Goal: Browse casually

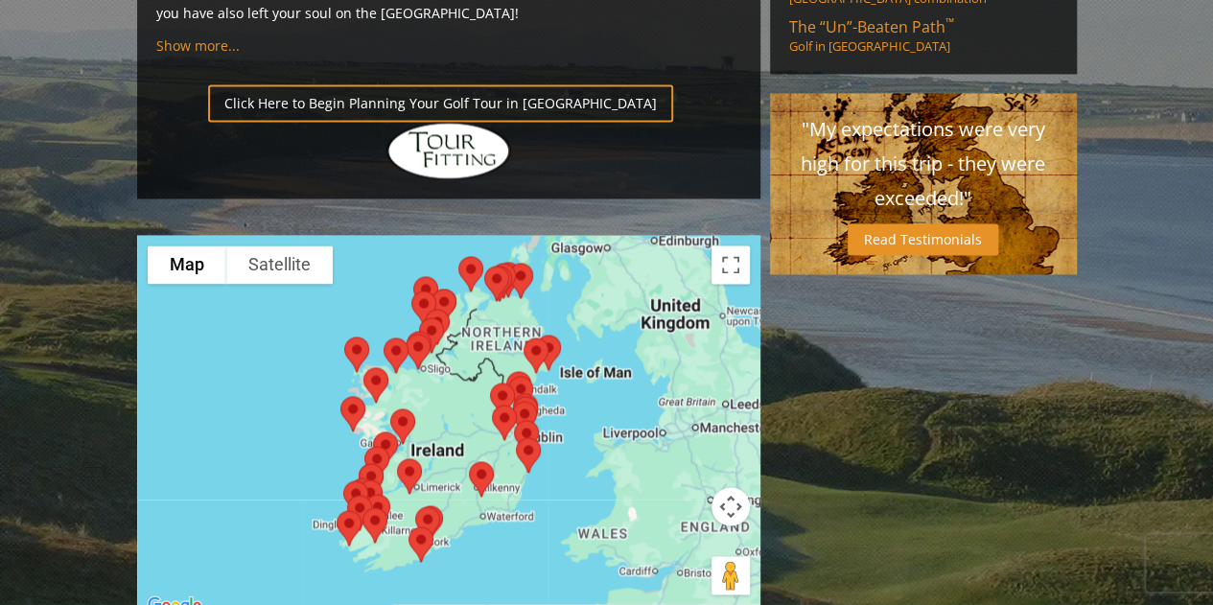
scroll to position [1510, 0]
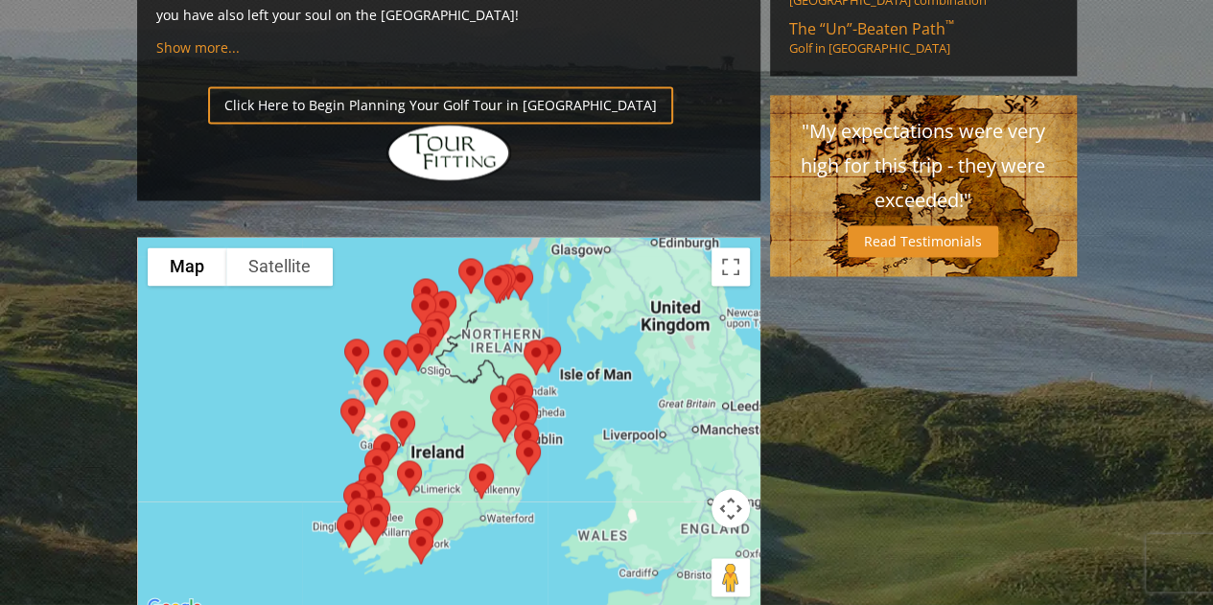
click at [642, 338] on div at bounding box center [449, 429] width 622 height 382
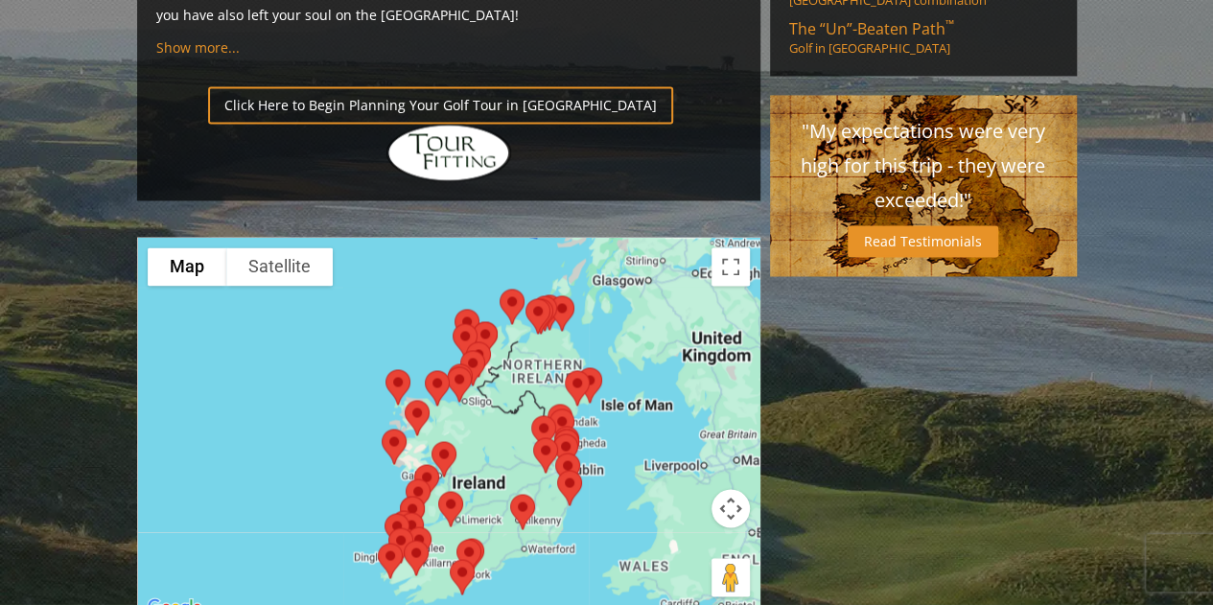
drag, startPoint x: 551, startPoint y: 344, endPoint x: 604, endPoint y: 337, distance: 54.3
click at [604, 337] on div at bounding box center [449, 429] width 622 height 382
click at [530, 486] on img at bounding box center [523, 511] width 40 height 51
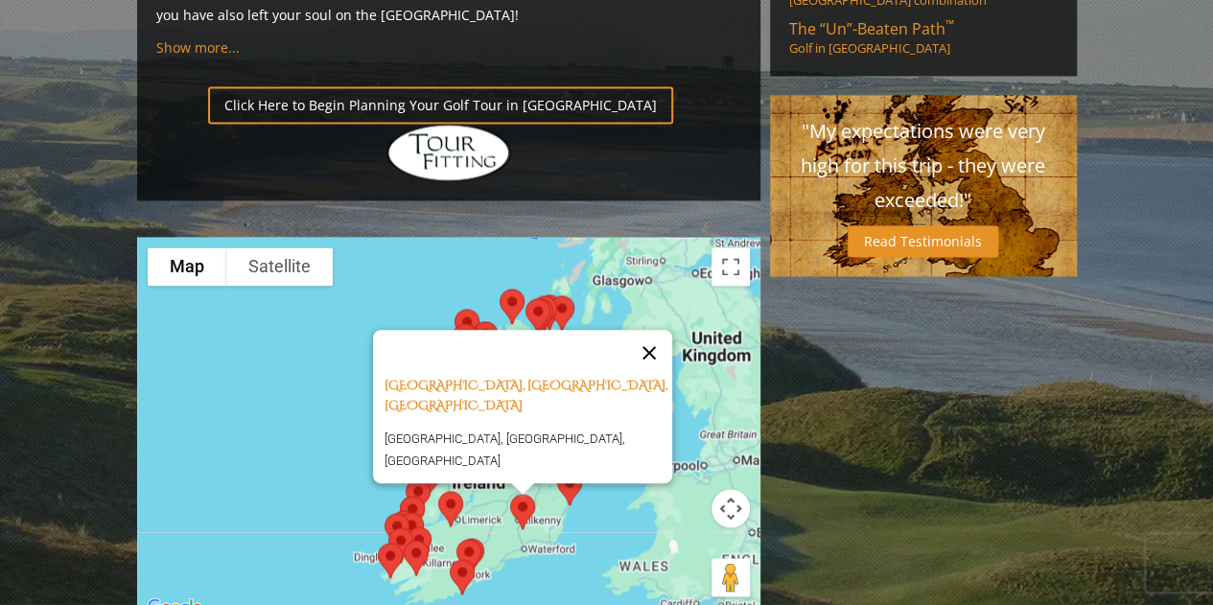
click at [657, 330] on button "Close" at bounding box center [649, 353] width 46 height 46
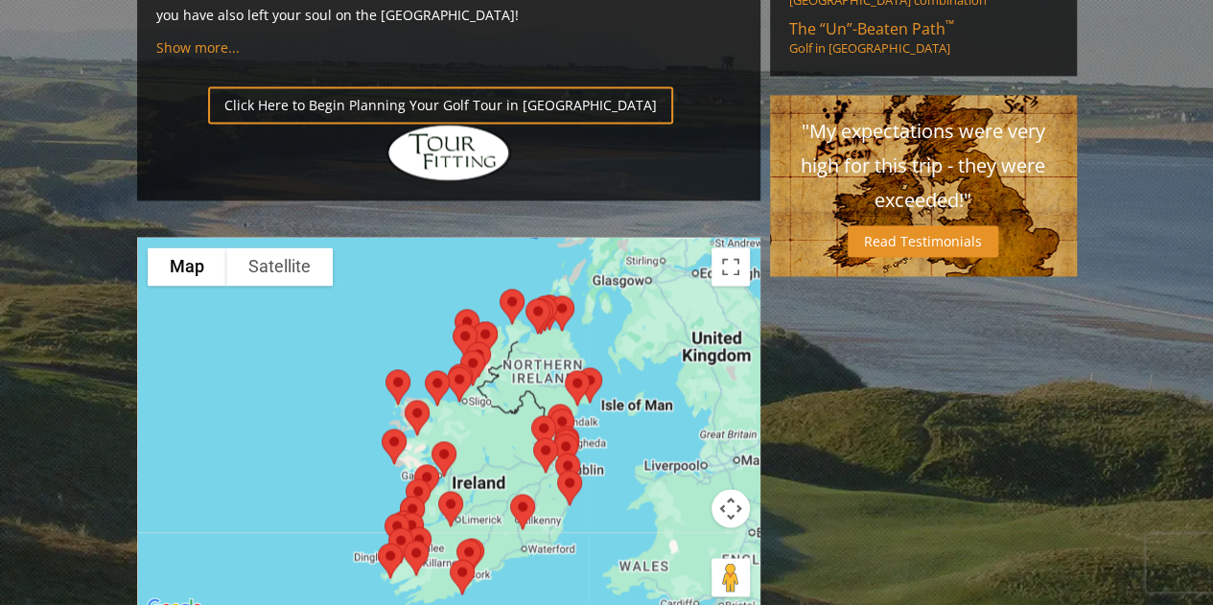
click at [474, 531] on img at bounding box center [469, 556] width 40 height 51
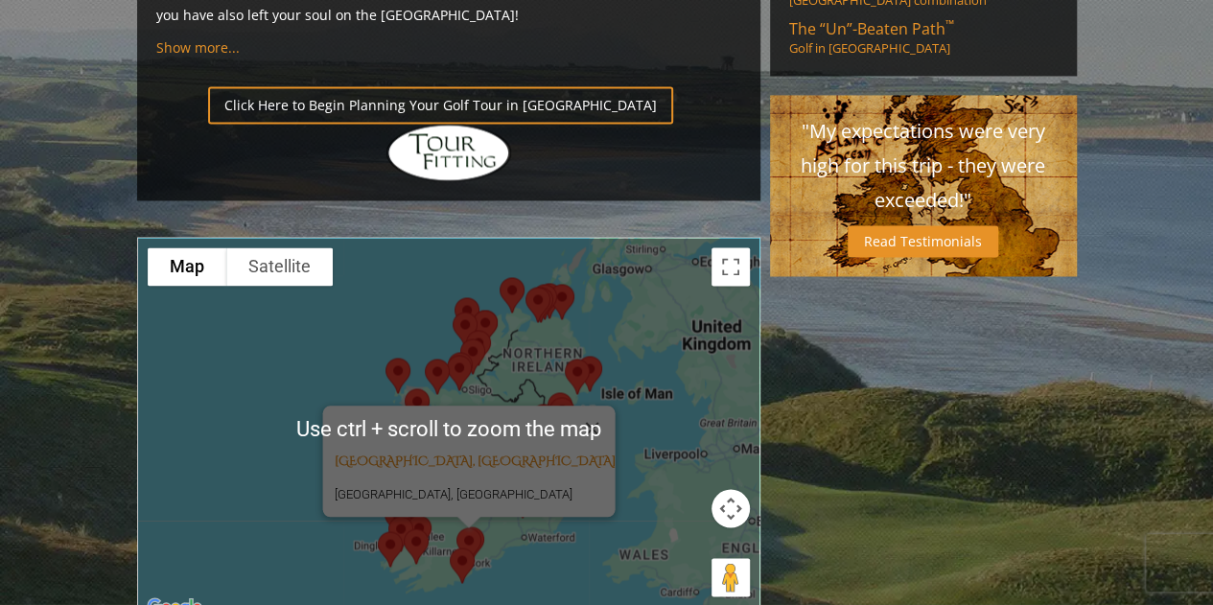
scroll to position [1504, 0]
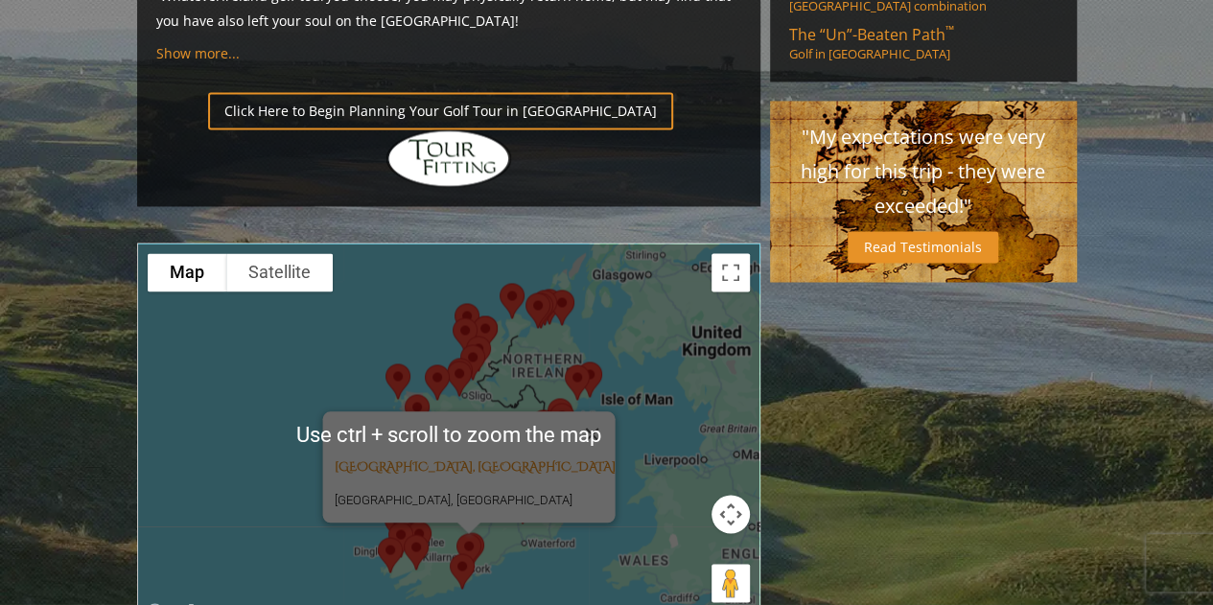
click at [627, 291] on div "[GEOGRAPHIC_DATA], [GEOGRAPHIC_DATA] [GEOGRAPHIC_DATA] [GEOGRAPHIC_DATA], [GEOG…" at bounding box center [449, 435] width 622 height 382
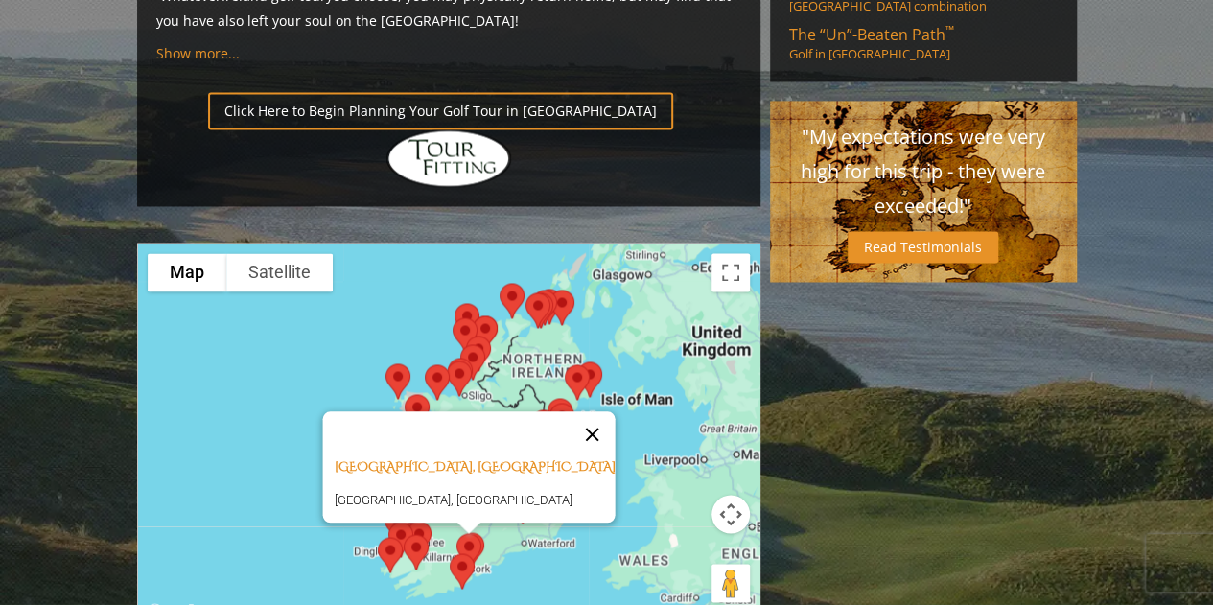
click at [569, 412] on button "Close" at bounding box center [592, 435] width 46 height 46
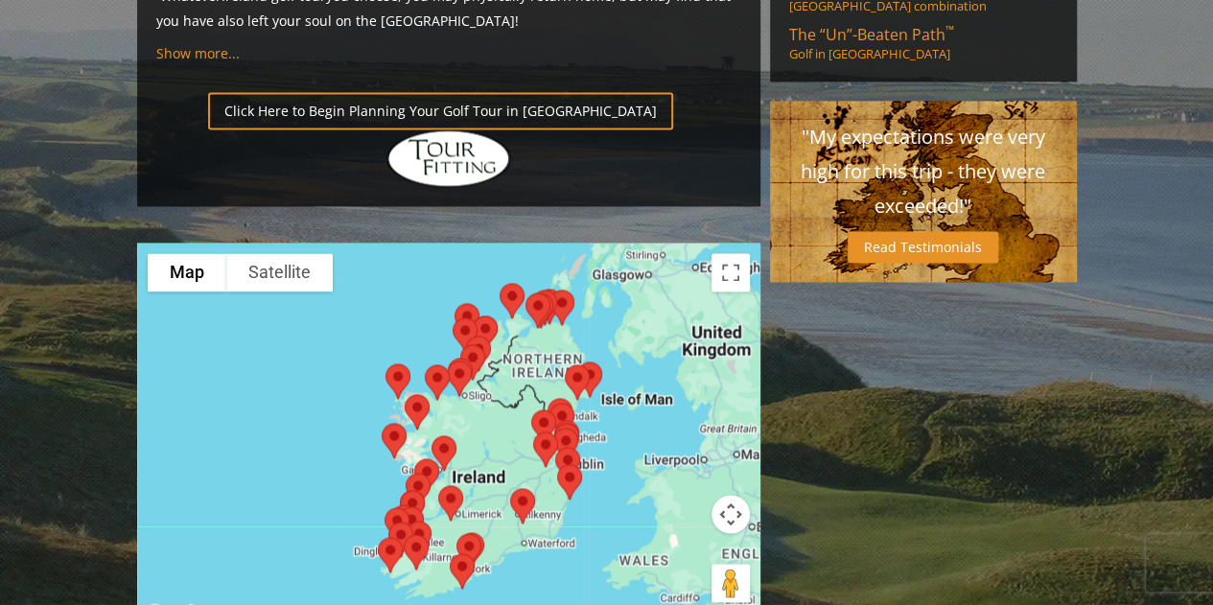
click at [416, 527] on img at bounding box center [416, 552] width 40 height 51
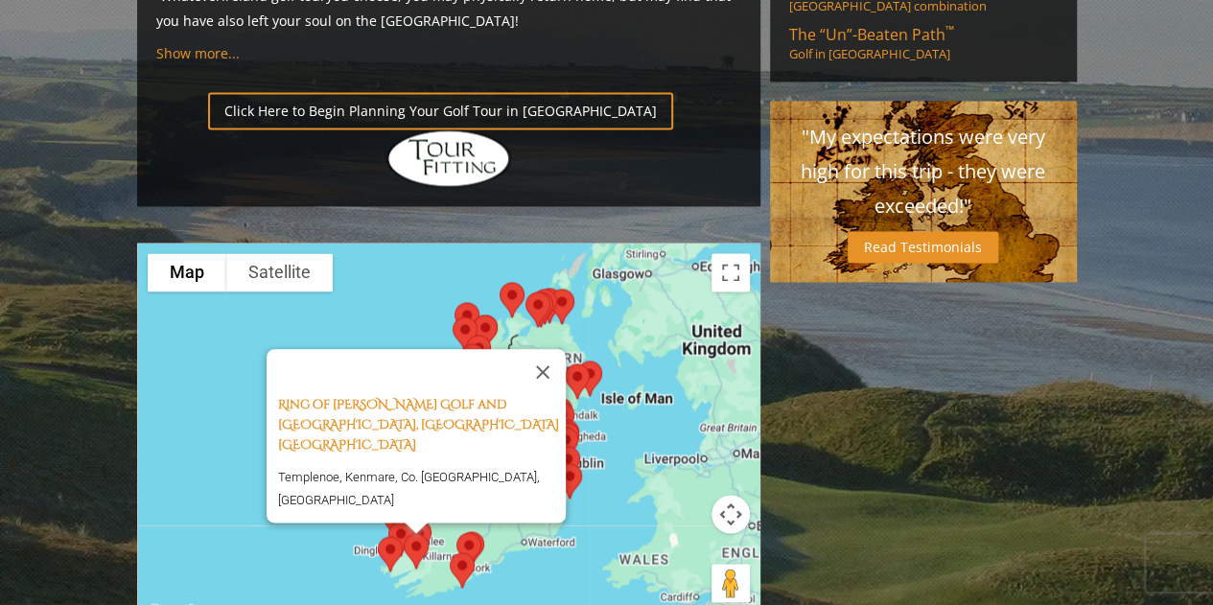
click at [382, 529] on img at bounding box center [390, 554] width 40 height 51
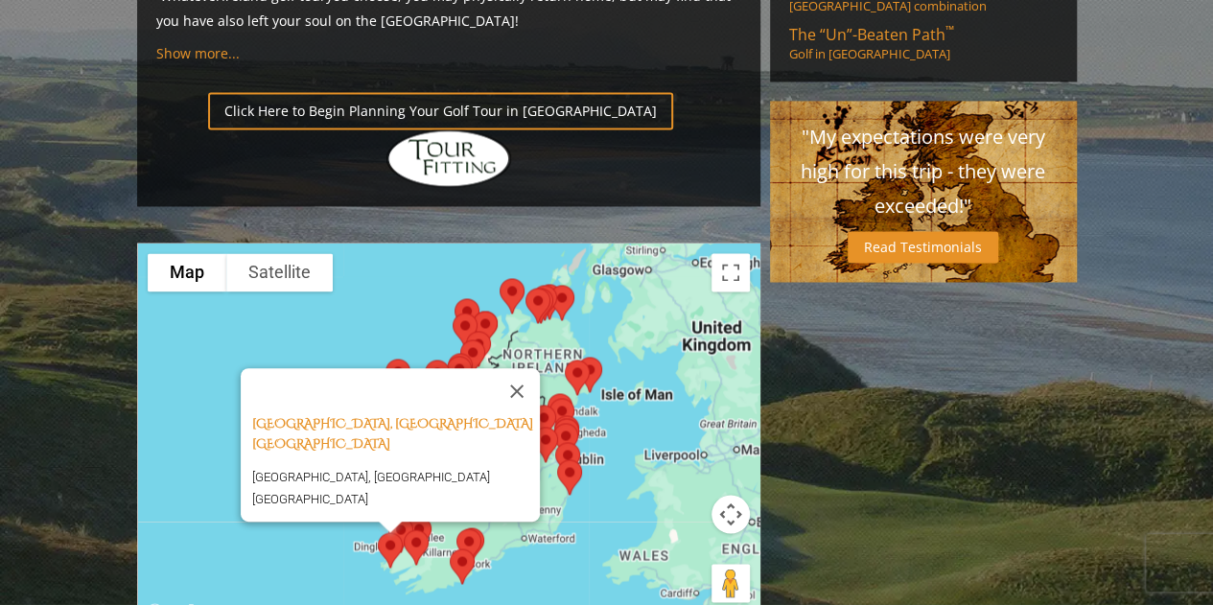
click at [398, 522] on div at bounding box center [390, 528] width 24 height 12
click at [404, 525] on img at bounding box center [390, 550] width 40 height 51
click at [527, 368] on button "Close" at bounding box center [517, 391] width 46 height 46
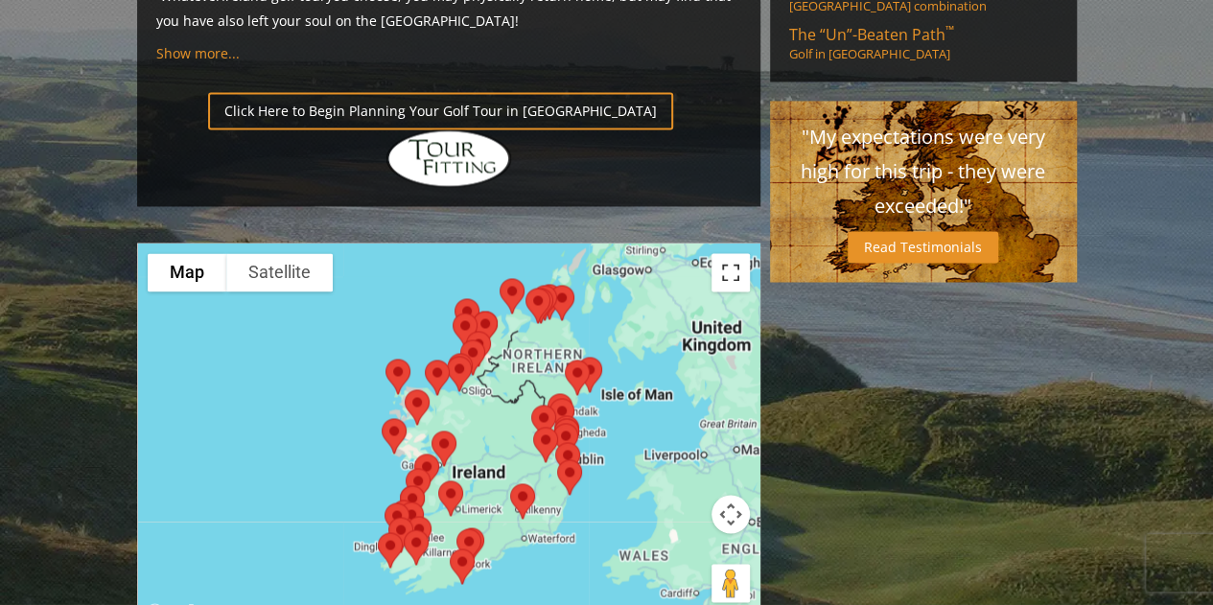
click at [718, 253] on button "Toggle fullscreen view" at bounding box center [731, 272] width 38 height 38
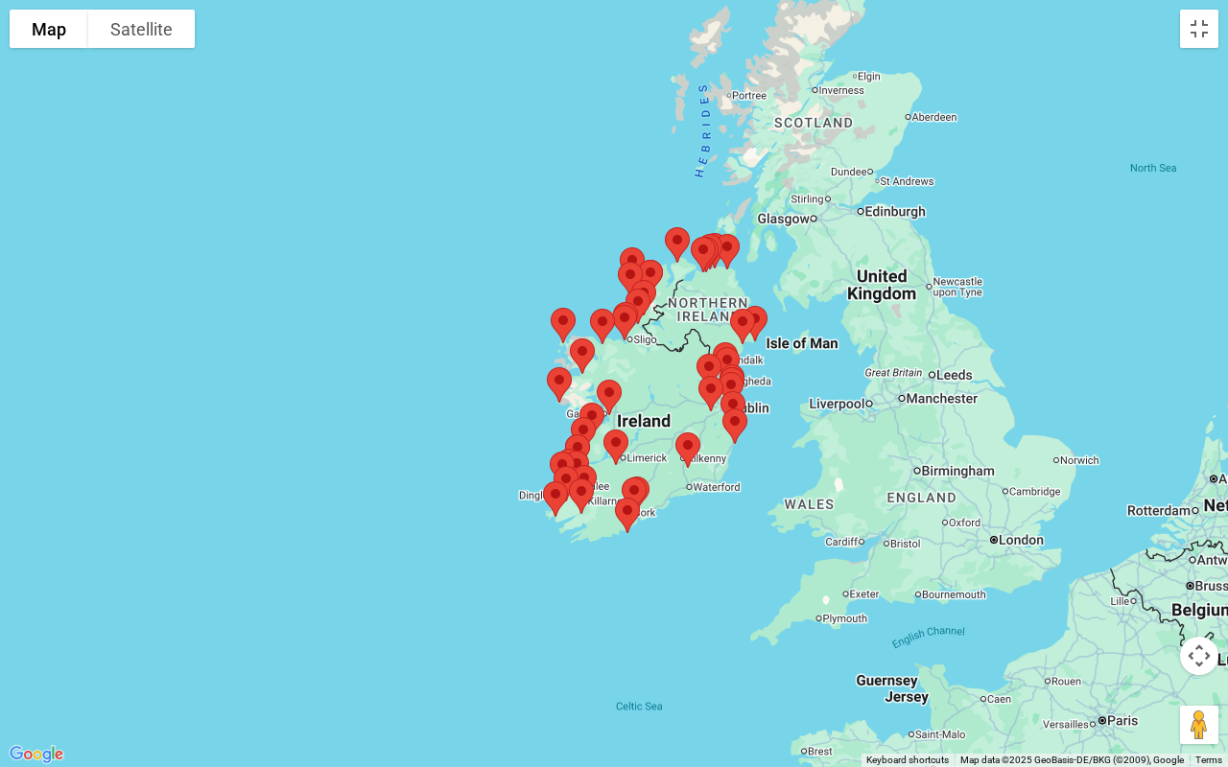
click at [528, 599] on div at bounding box center [614, 383] width 1228 height 767
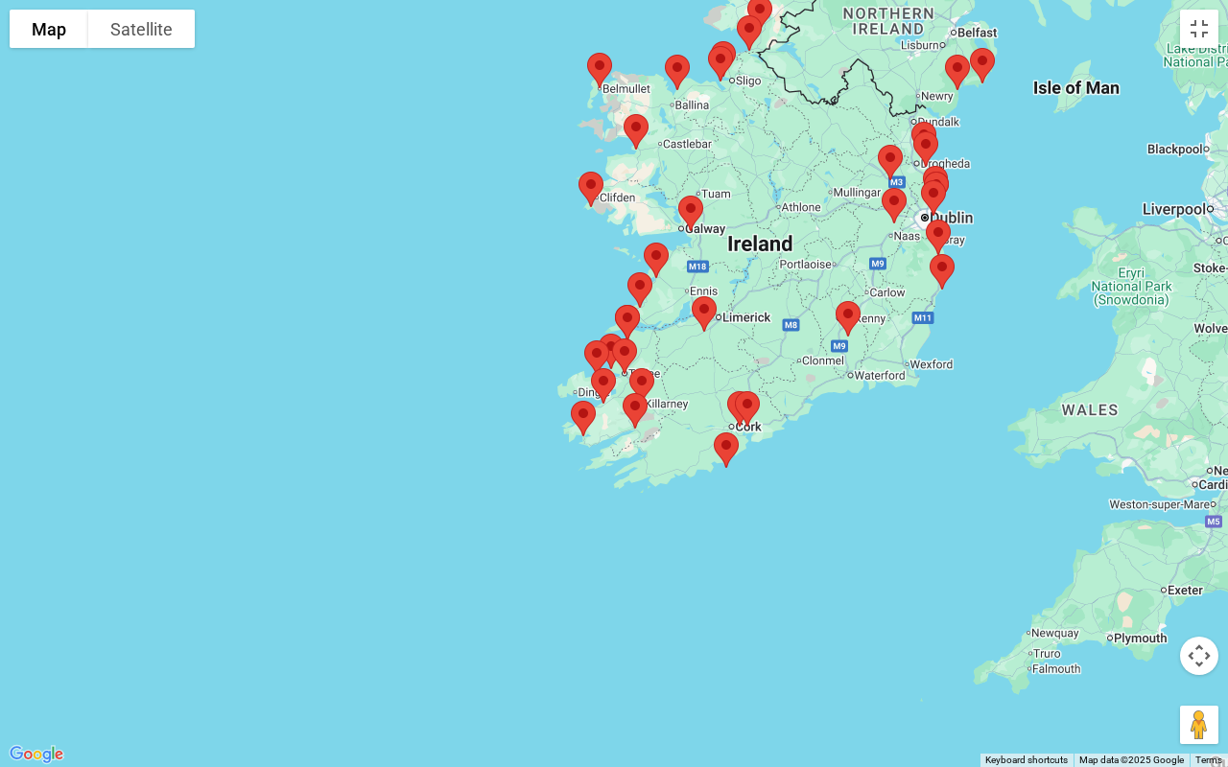
click at [735, 434] on img at bounding box center [726, 450] width 40 height 51
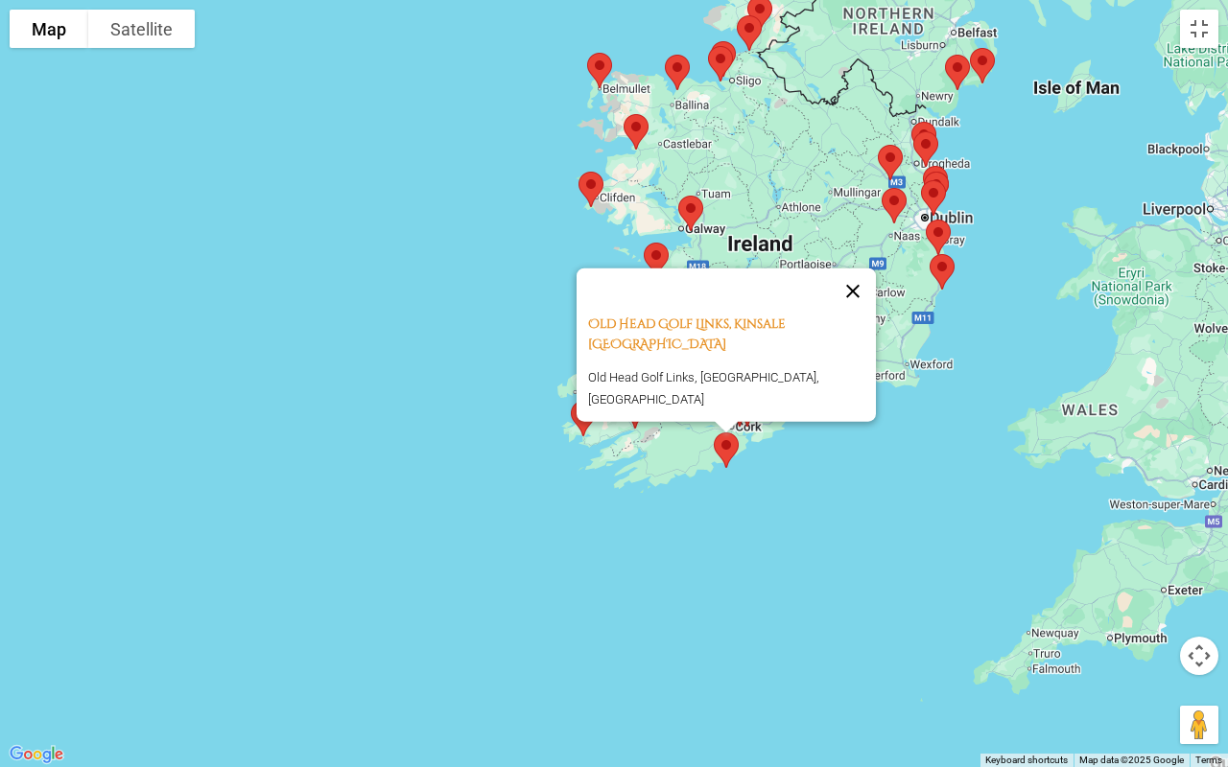
click at [846, 315] on button "Close" at bounding box center [853, 292] width 46 height 46
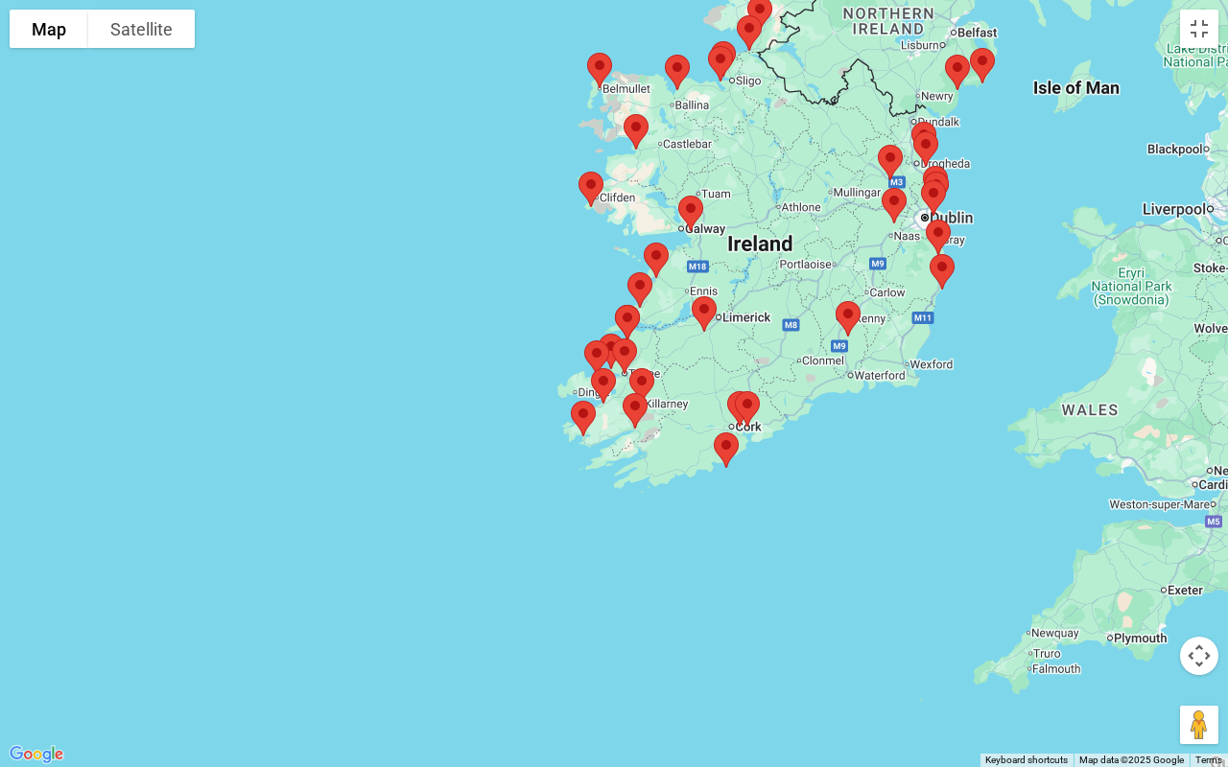
click at [749, 403] on img at bounding box center [747, 409] width 40 height 51
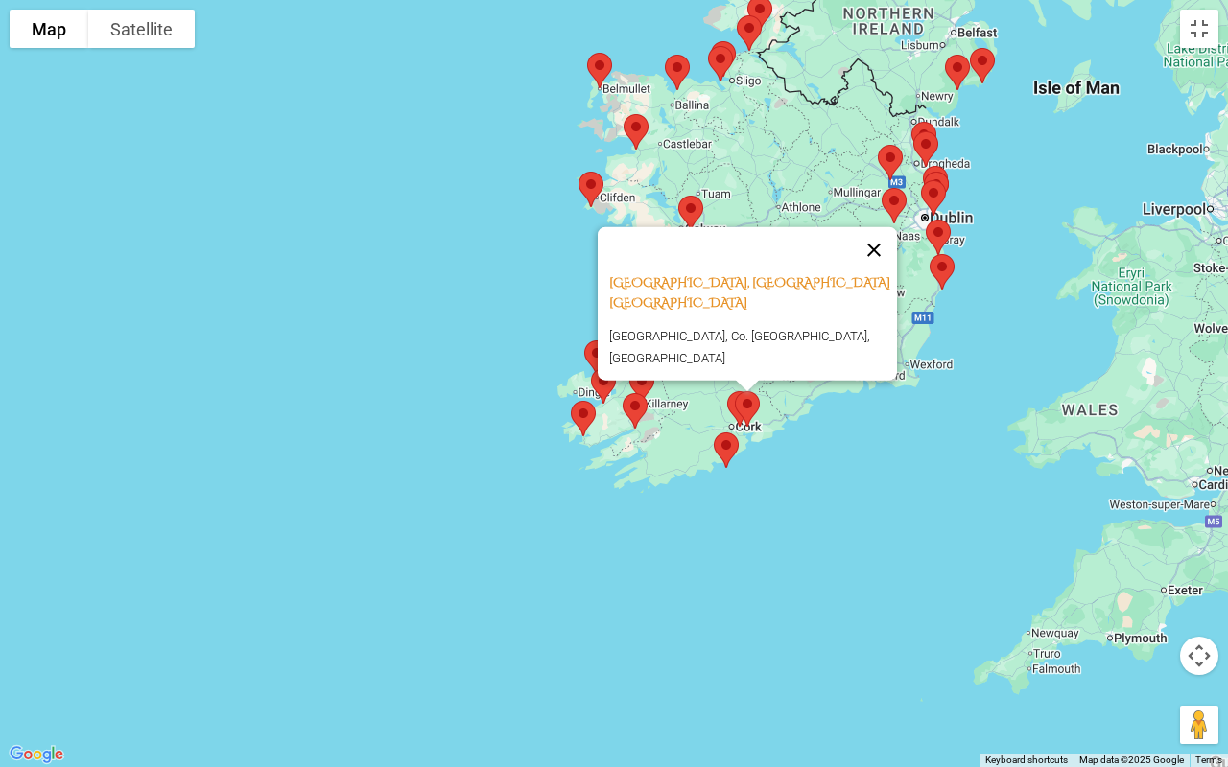
click at [860, 273] on button "Close" at bounding box center [874, 250] width 46 height 46
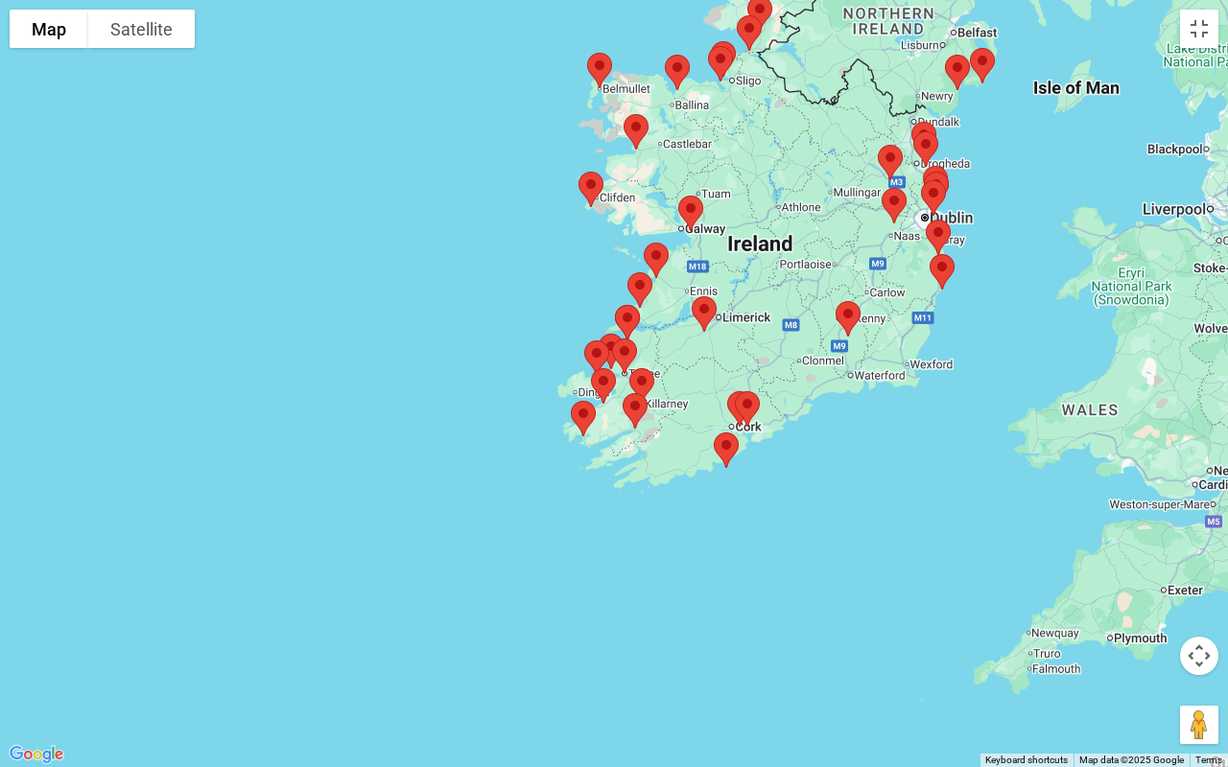
click at [844, 317] on img at bounding box center [848, 319] width 40 height 51
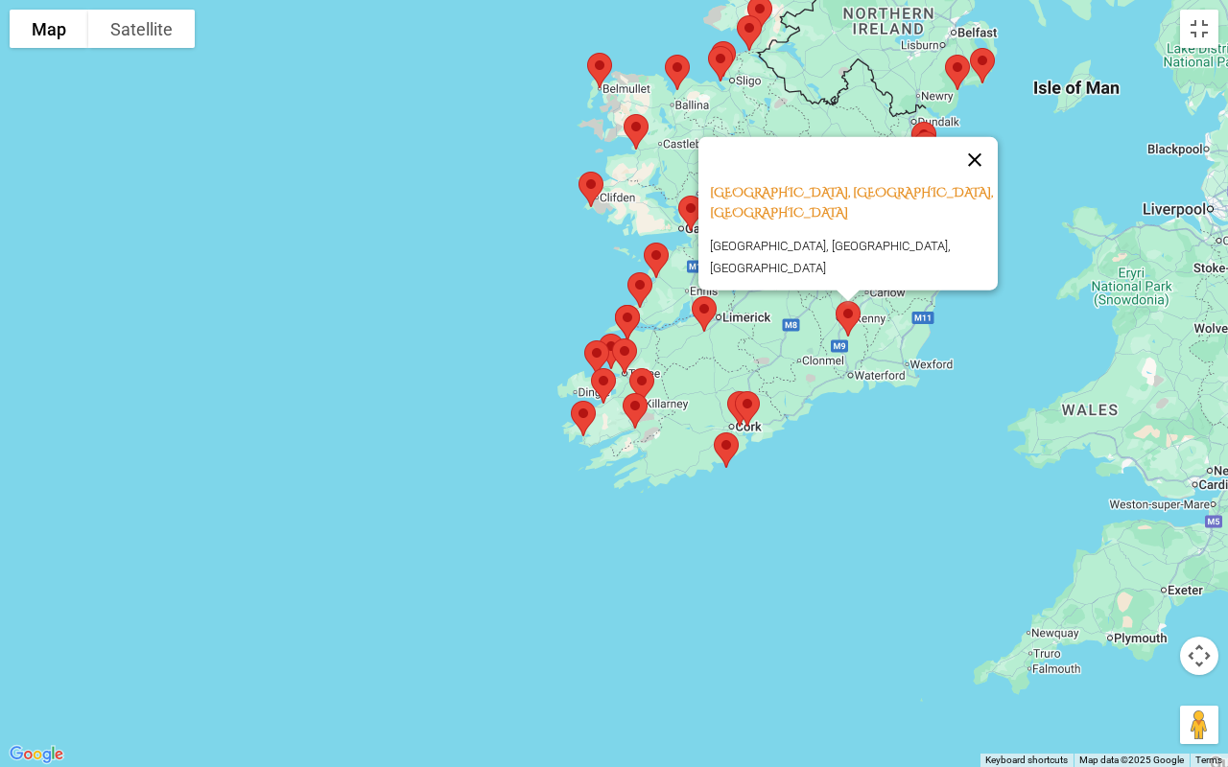
click at [980, 172] on button "Close" at bounding box center [975, 160] width 46 height 46
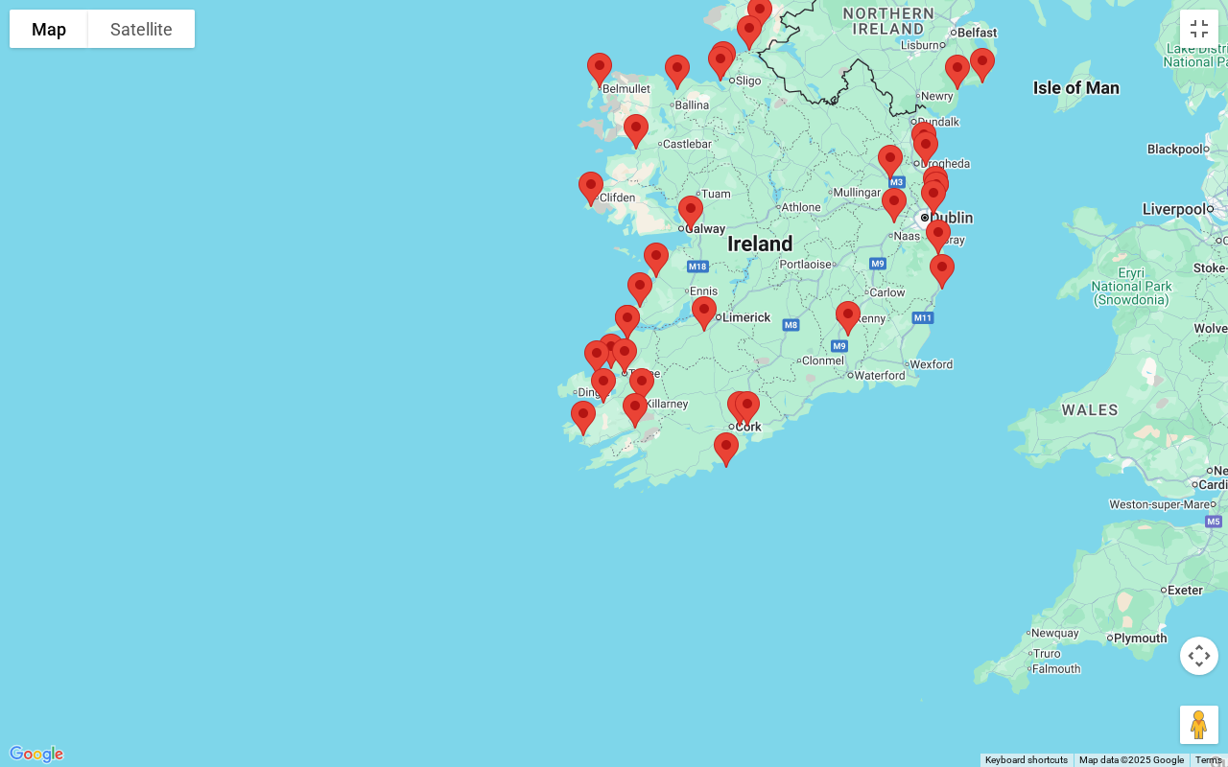
click at [731, 403] on img at bounding box center [747, 409] width 40 height 51
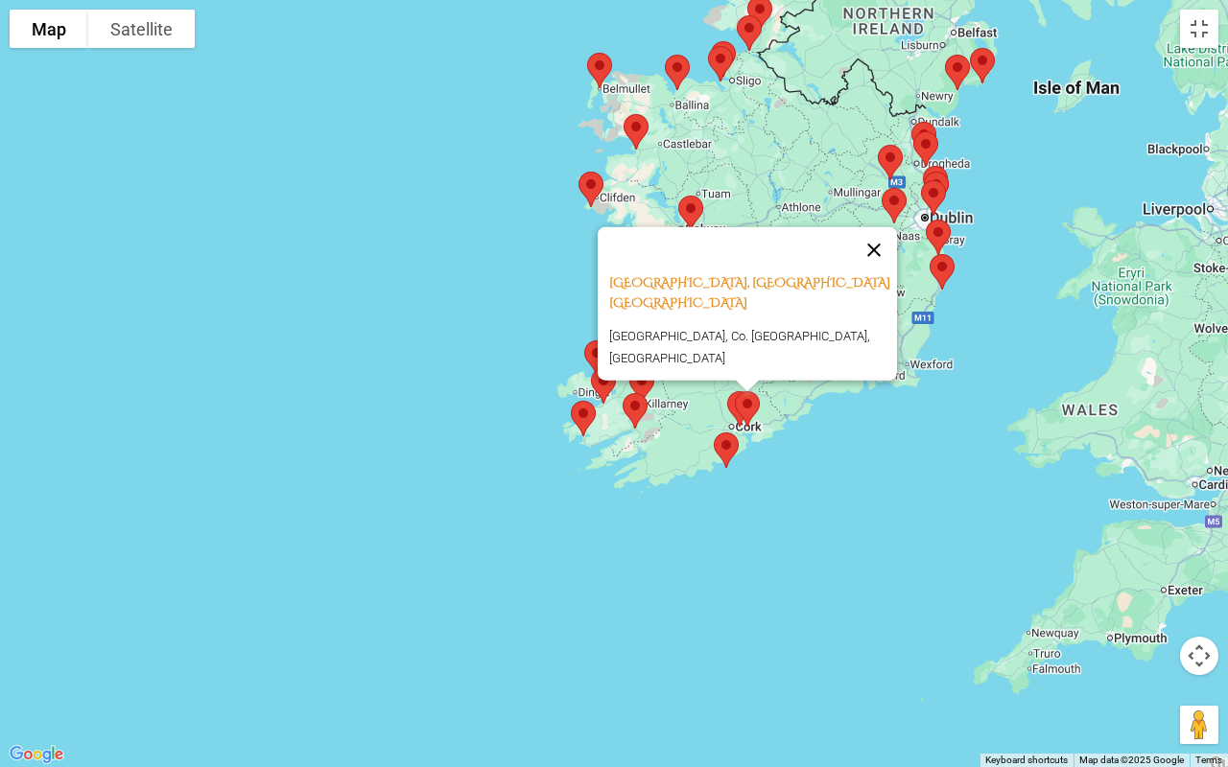
click at [853, 273] on button "Close" at bounding box center [874, 250] width 46 height 46
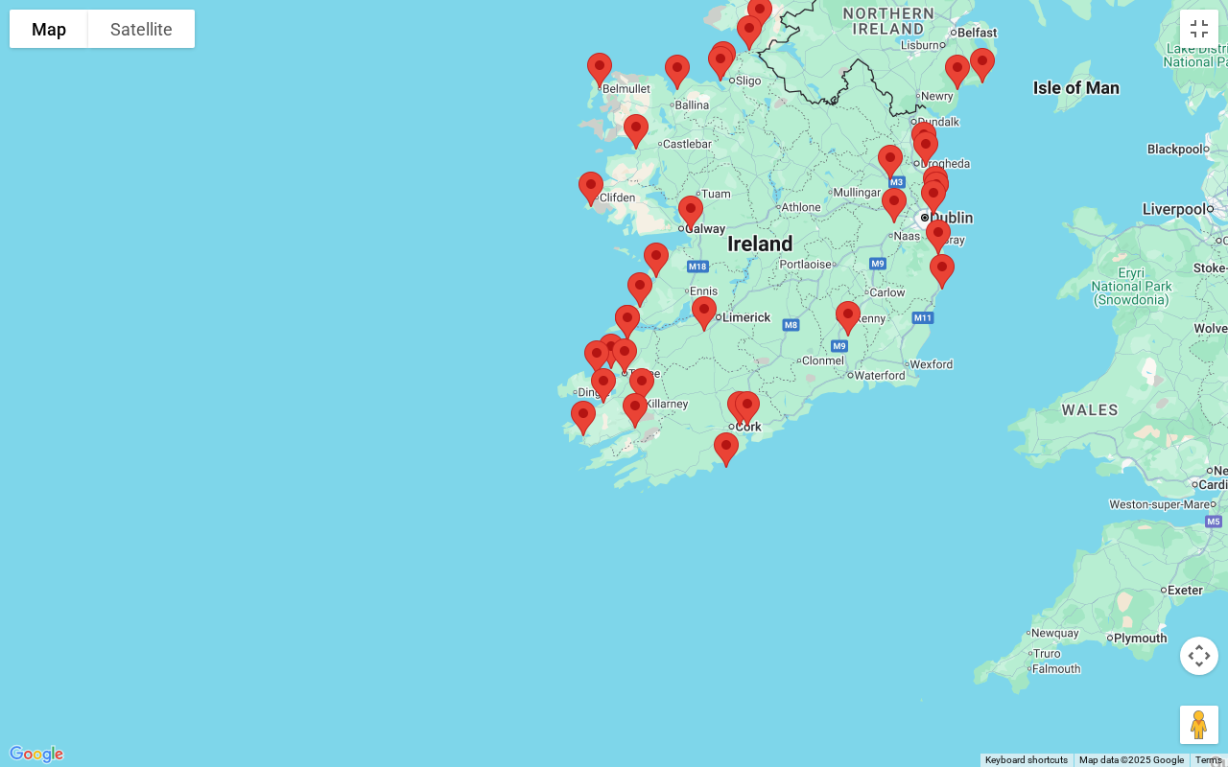
click at [748, 404] on img at bounding box center [747, 409] width 40 height 51
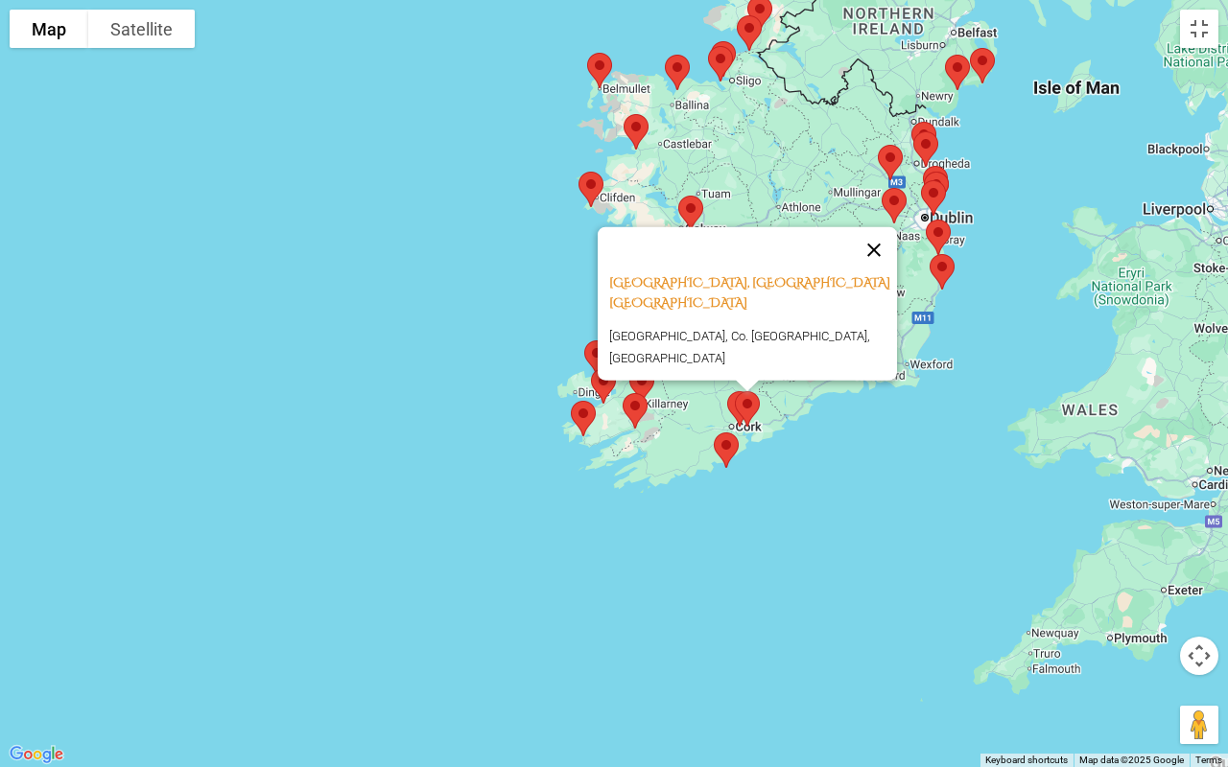
click at [854, 273] on button "Close" at bounding box center [874, 250] width 46 height 46
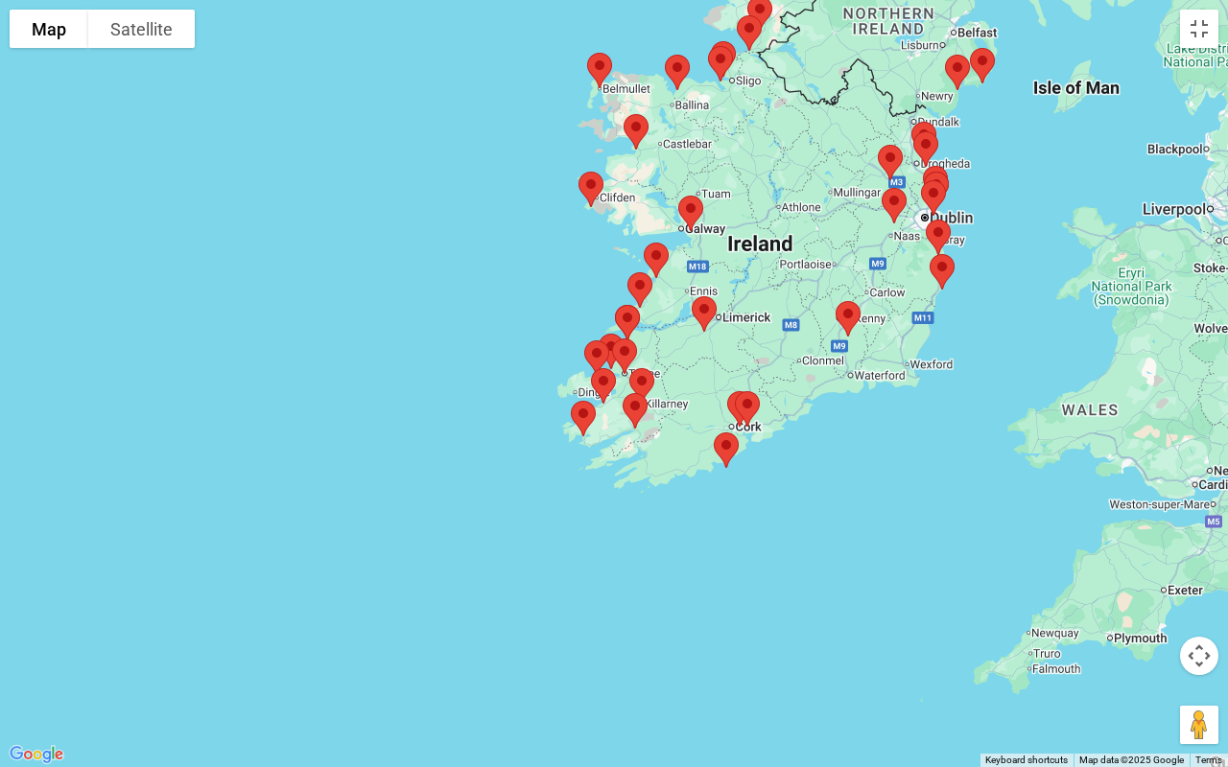
click at [725, 403] on img at bounding box center [739, 409] width 40 height 51
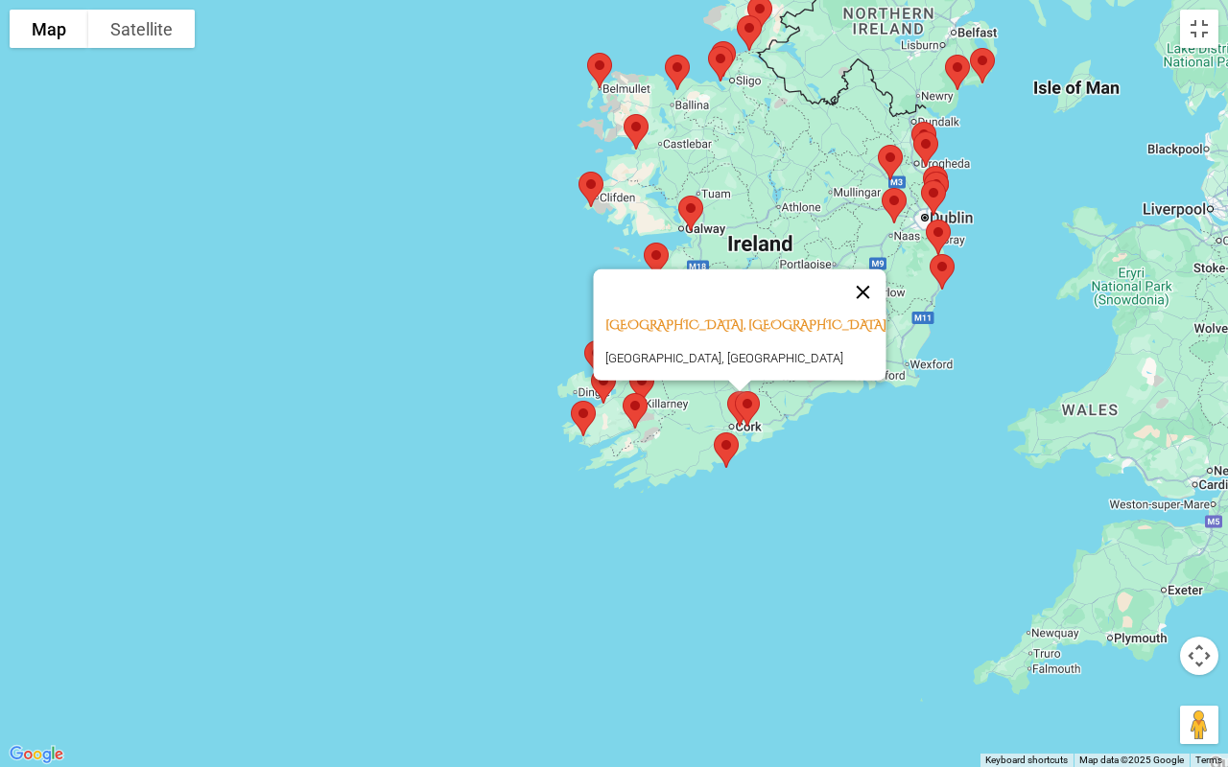
click at [840, 282] on button "Close" at bounding box center [863, 293] width 46 height 46
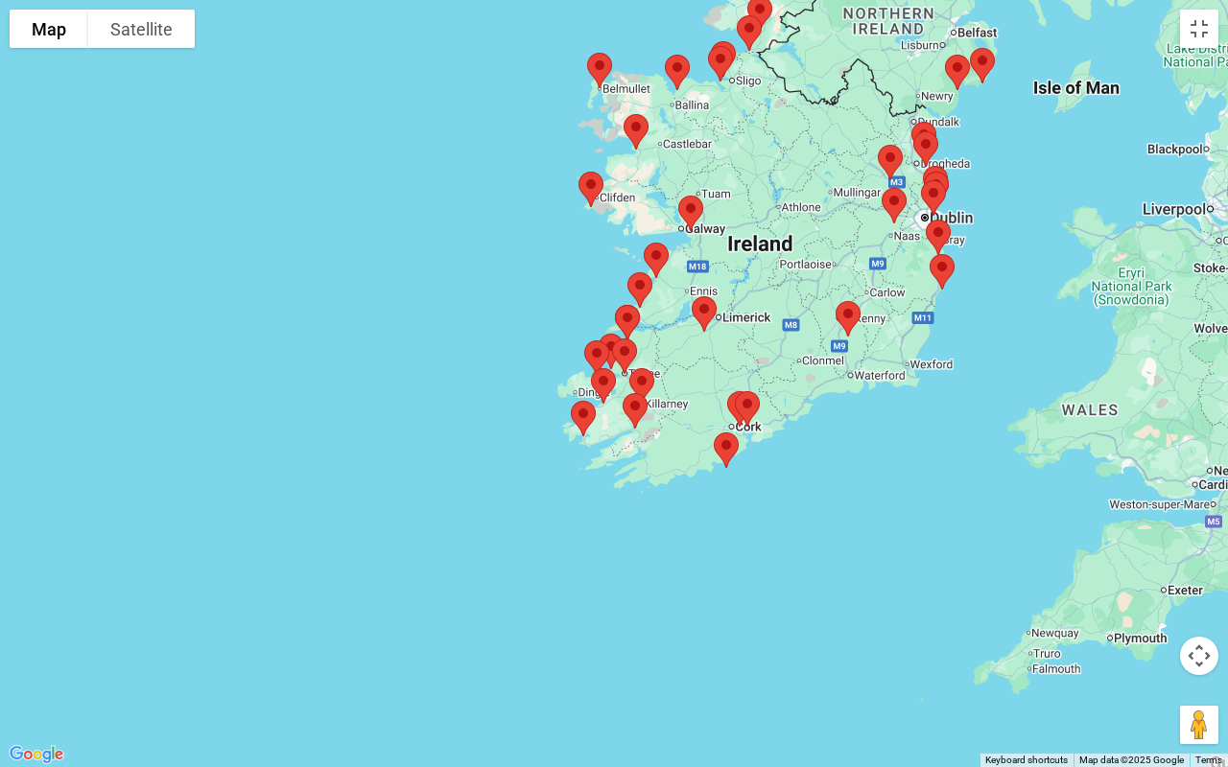
click at [633, 407] on img at bounding box center [635, 411] width 40 height 51
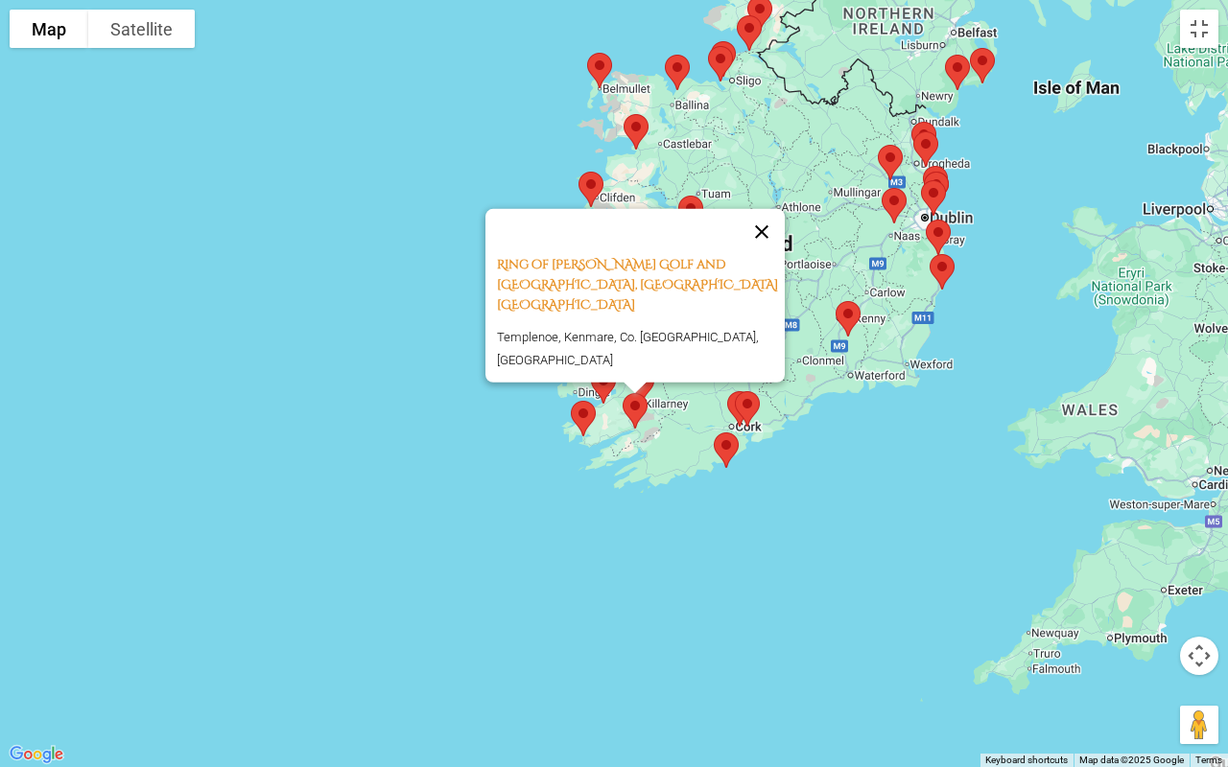
click at [772, 255] on button "Close" at bounding box center [762, 232] width 46 height 46
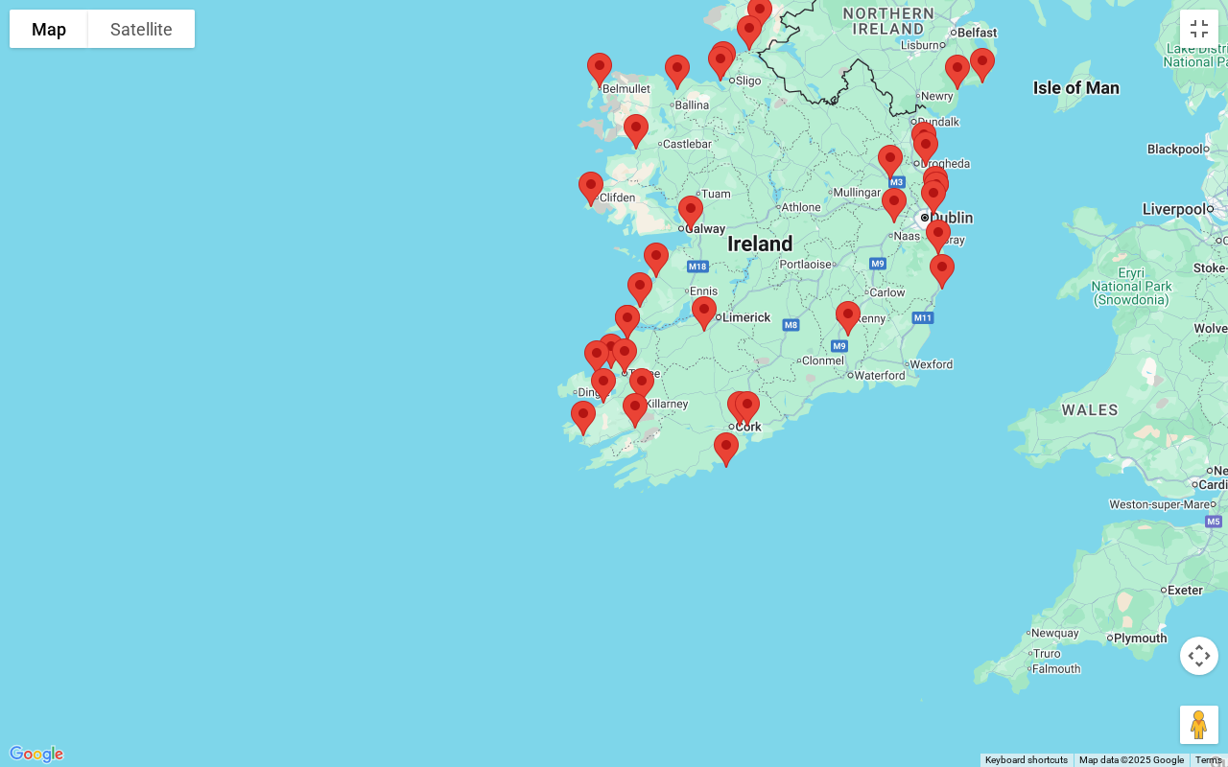
click at [645, 378] on img at bounding box center [642, 386] width 40 height 51
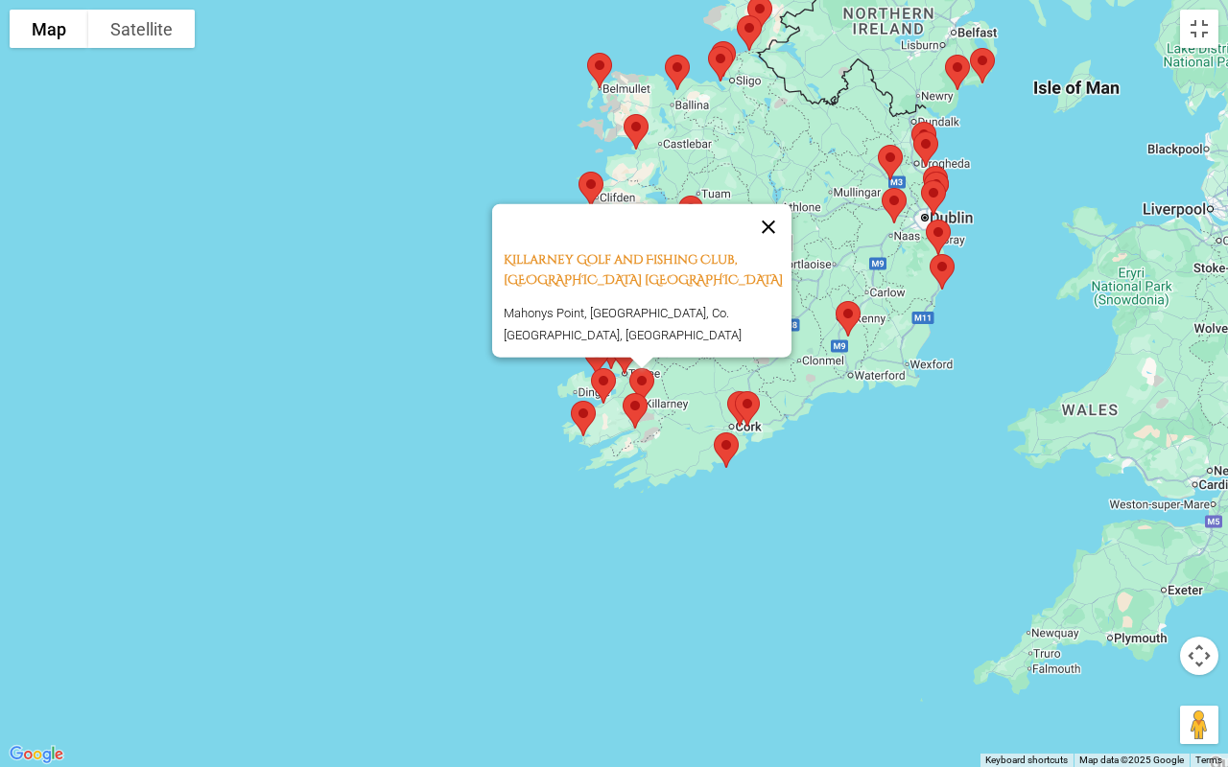
click at [775, 234] on button "Close" at bounding box center [768, 227] width 46 height 46
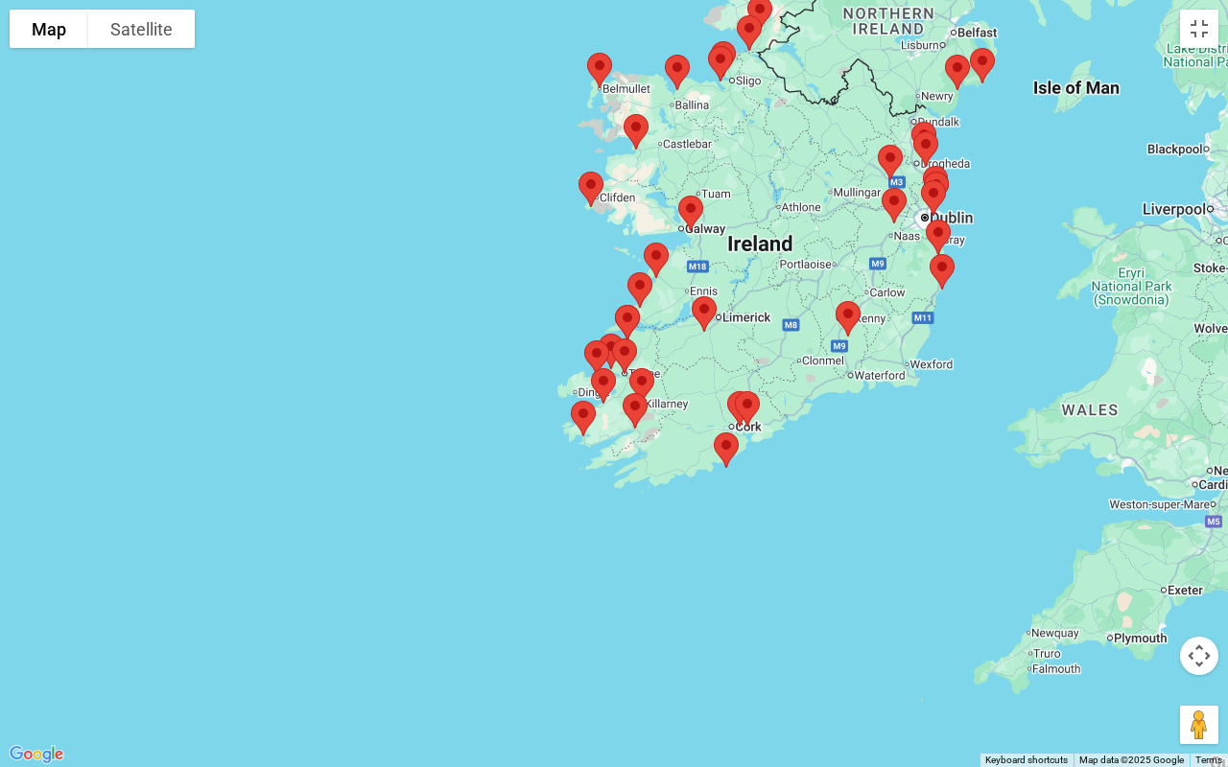
click at [581, 407] on img at bounding box center [583, 418] width 40 height 51
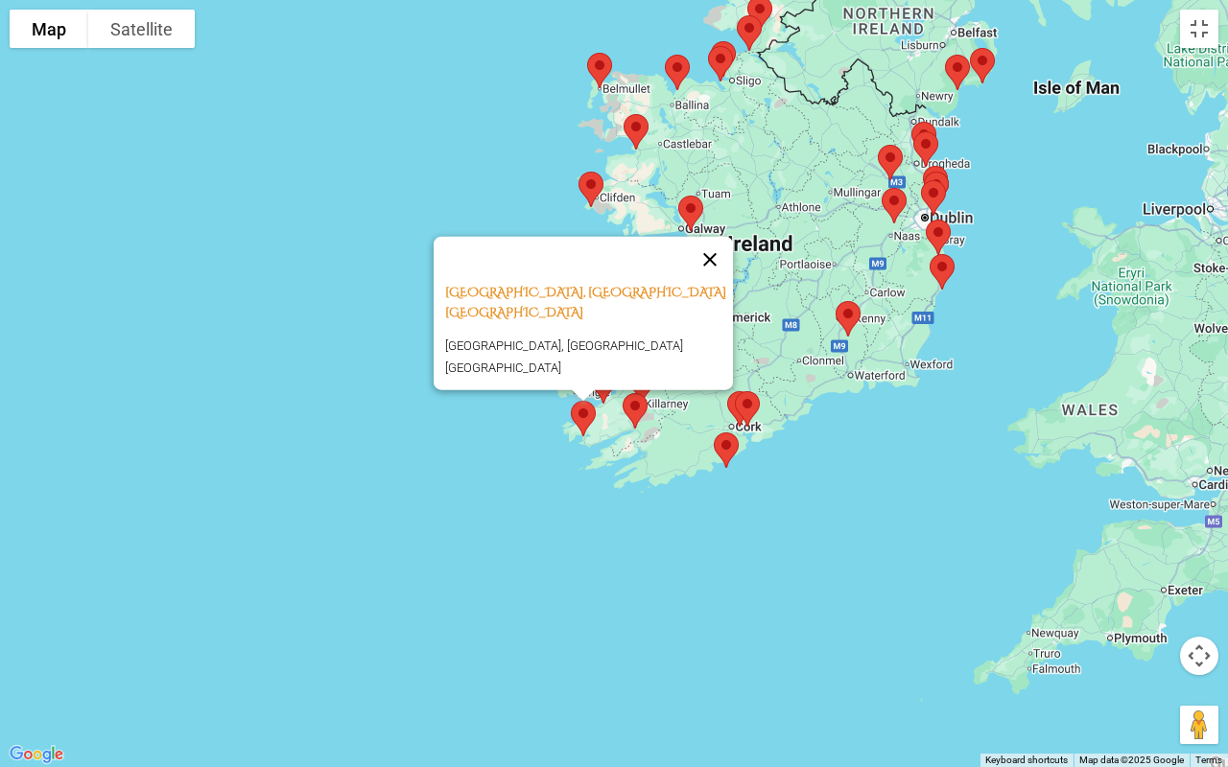
click at [720, 259] on button "Close" at bounding box center [710, 260] width 46 height 46
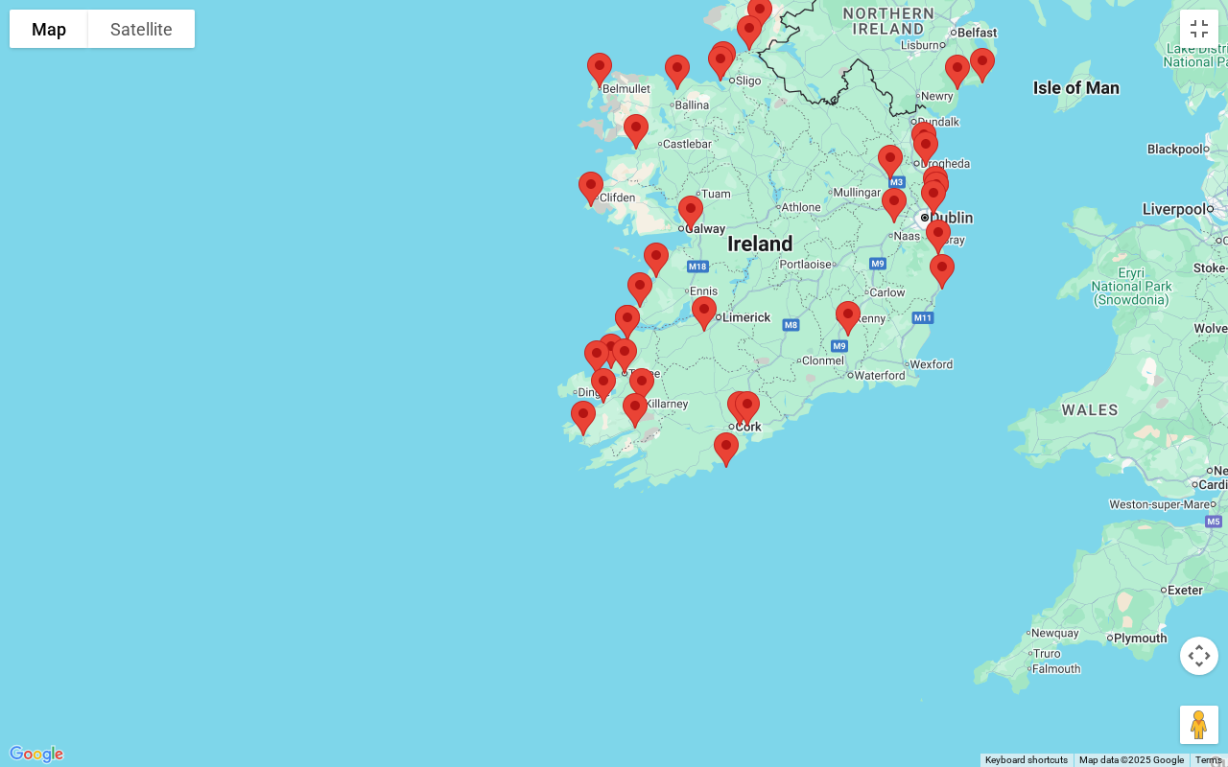
click at [602, 378] on img at bounding box center [603, 386] width 40 height 51
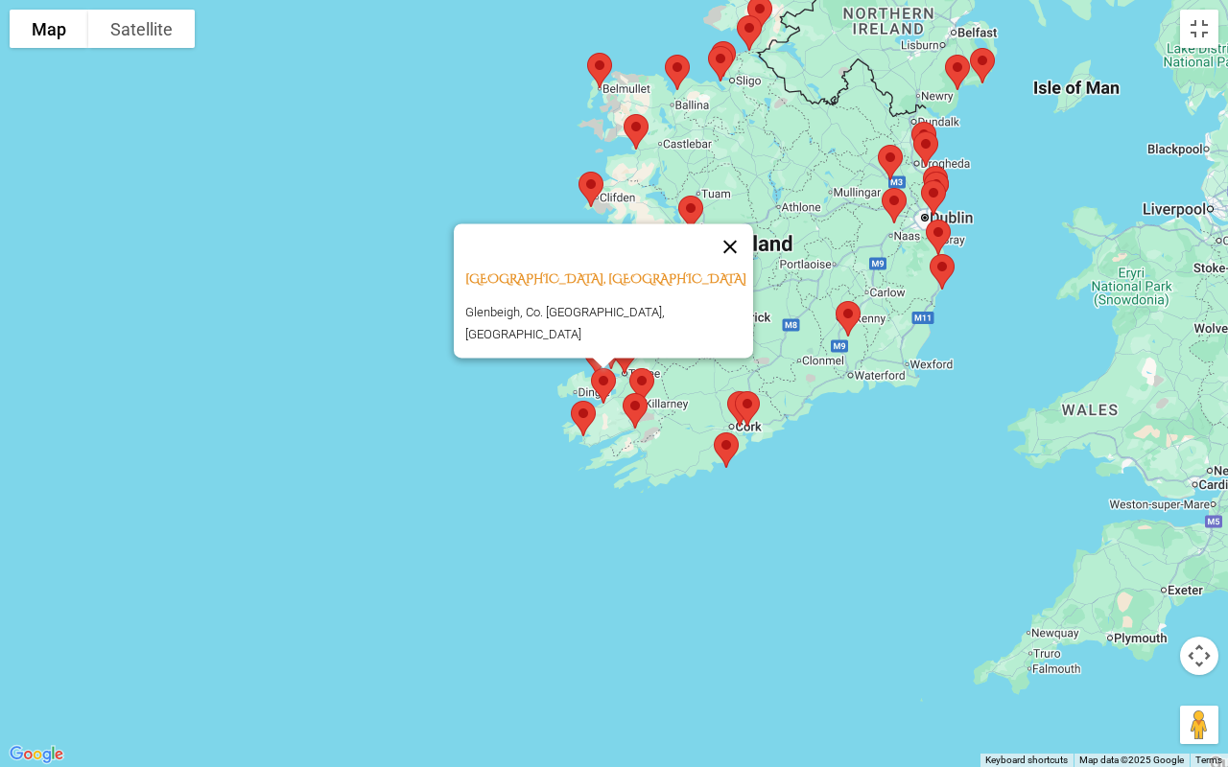
click at [721, 251] on button "Close" at bounding box center [730, 247] width 46 height 46
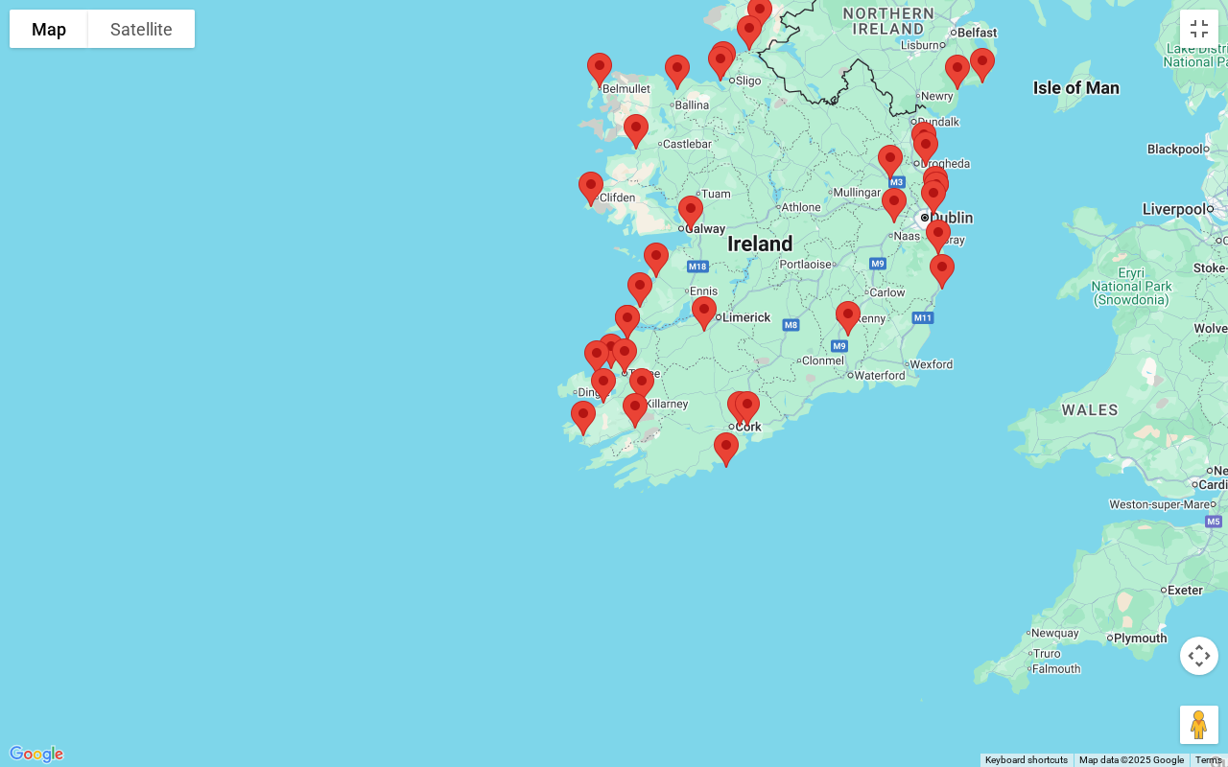
click at [624, 349] on img at bounding box center [624, 356] width 40 height 51
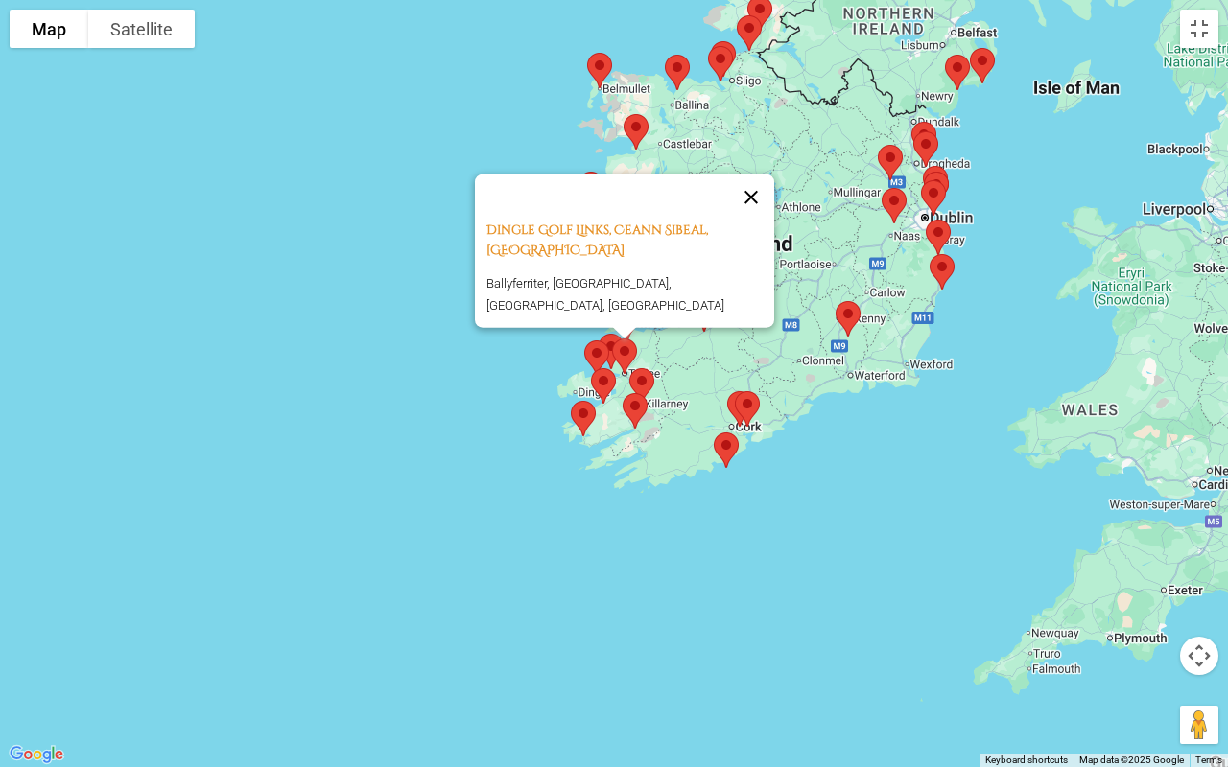
click at [757, 219] on button "Close" at bounding box center [751, 198] width 46 height 46
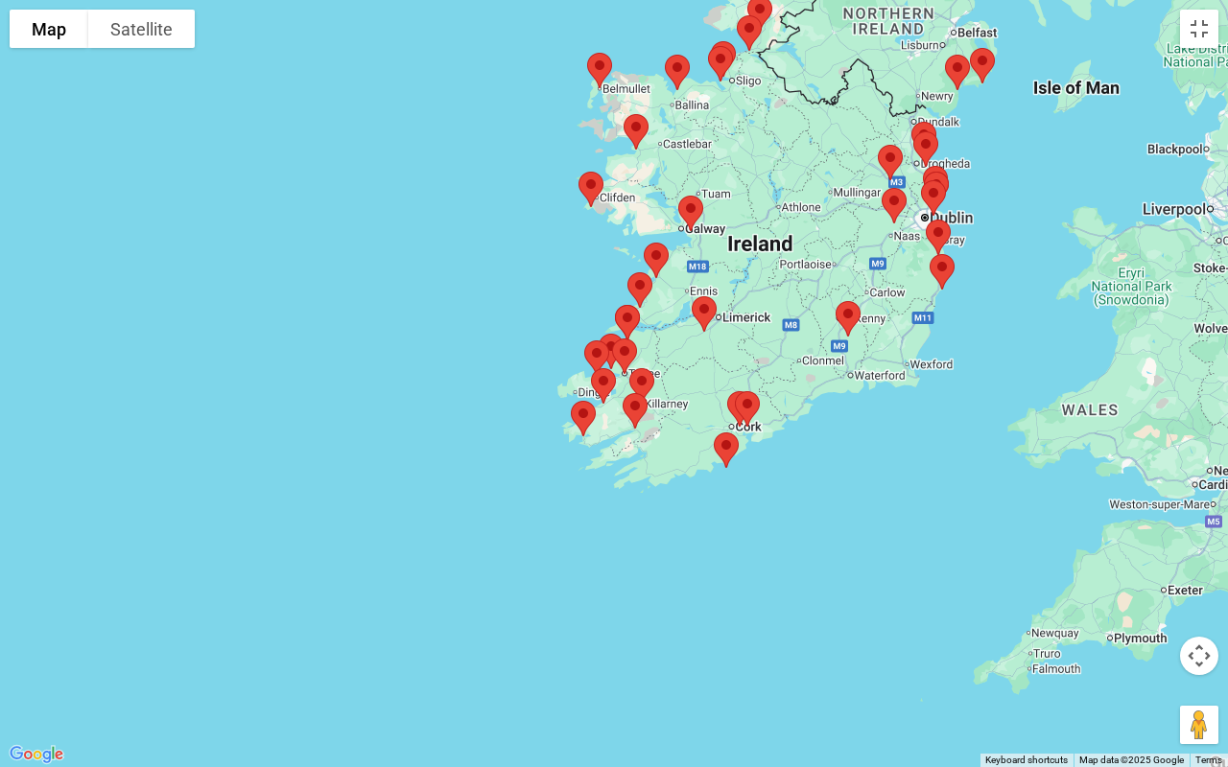
click at [597, 351] on img at bounding box center [597, 358] width 40 height 51
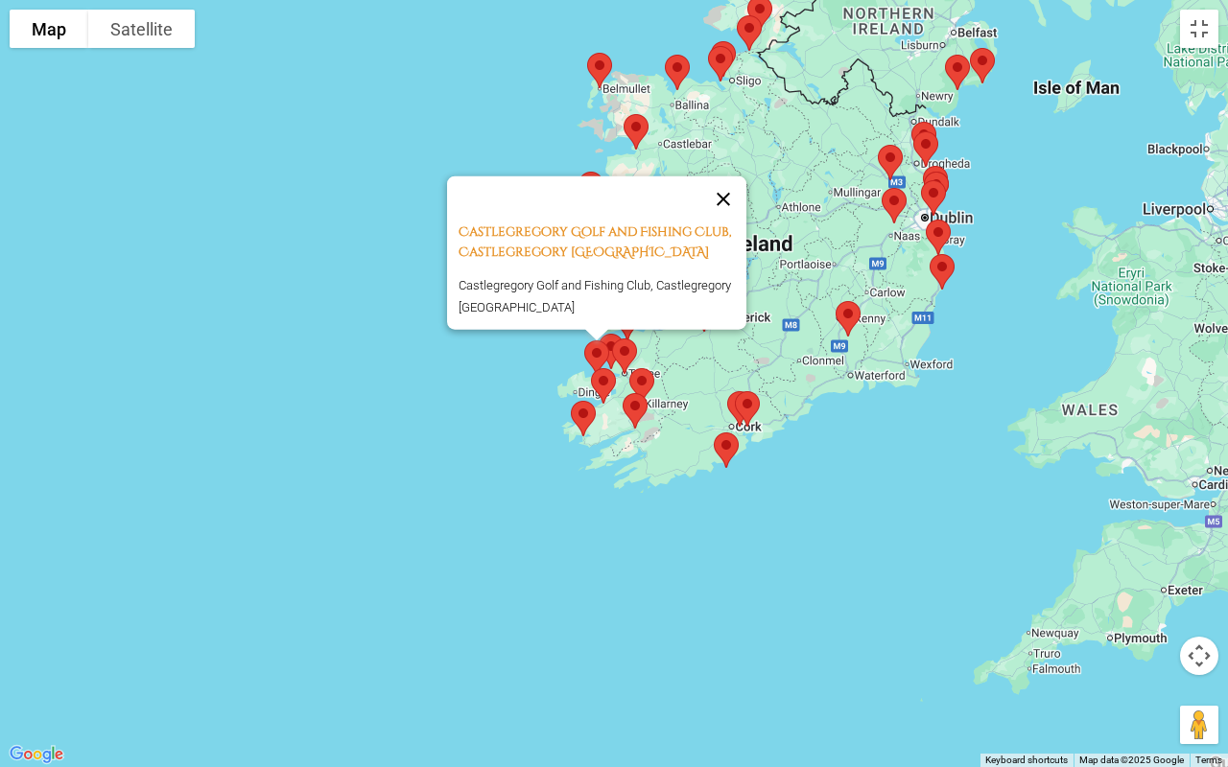
click at [741, 182] on button "Close" at bounding box center [723, 200] width 46 height 46
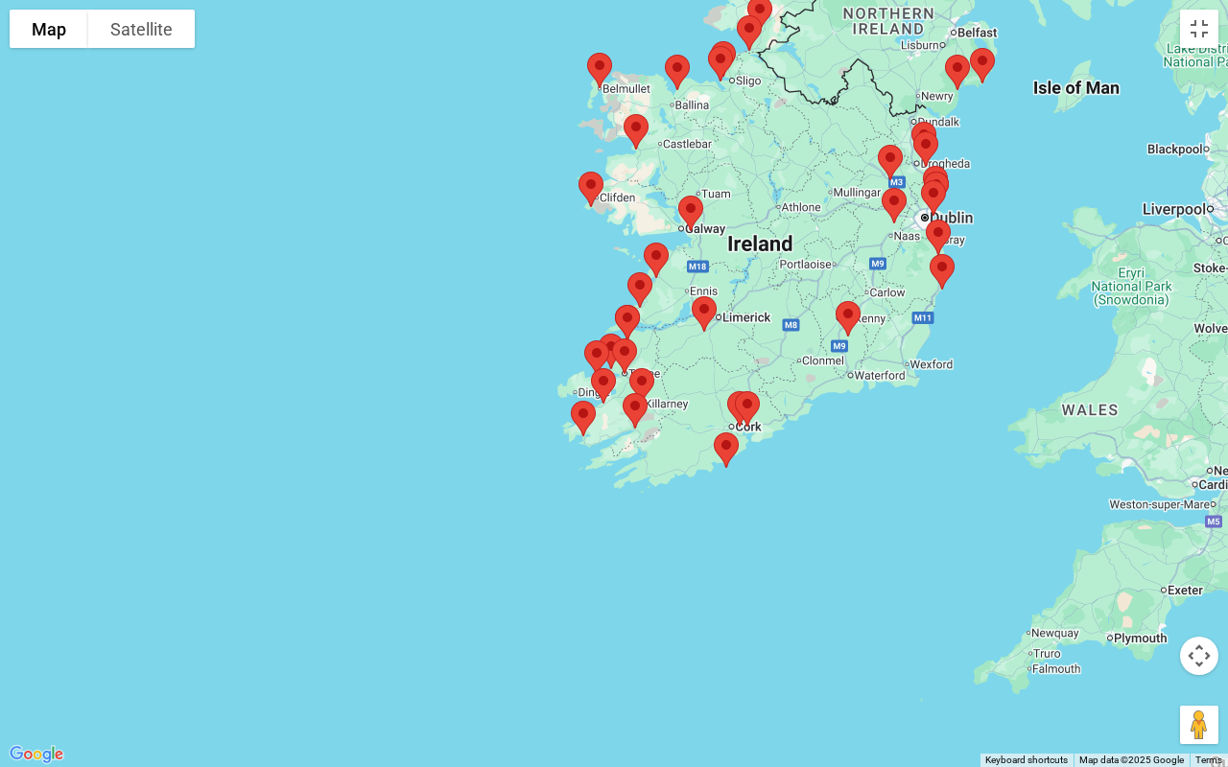
click at [612, 335] on img at bounding box center [597, 358] width 40 height 51
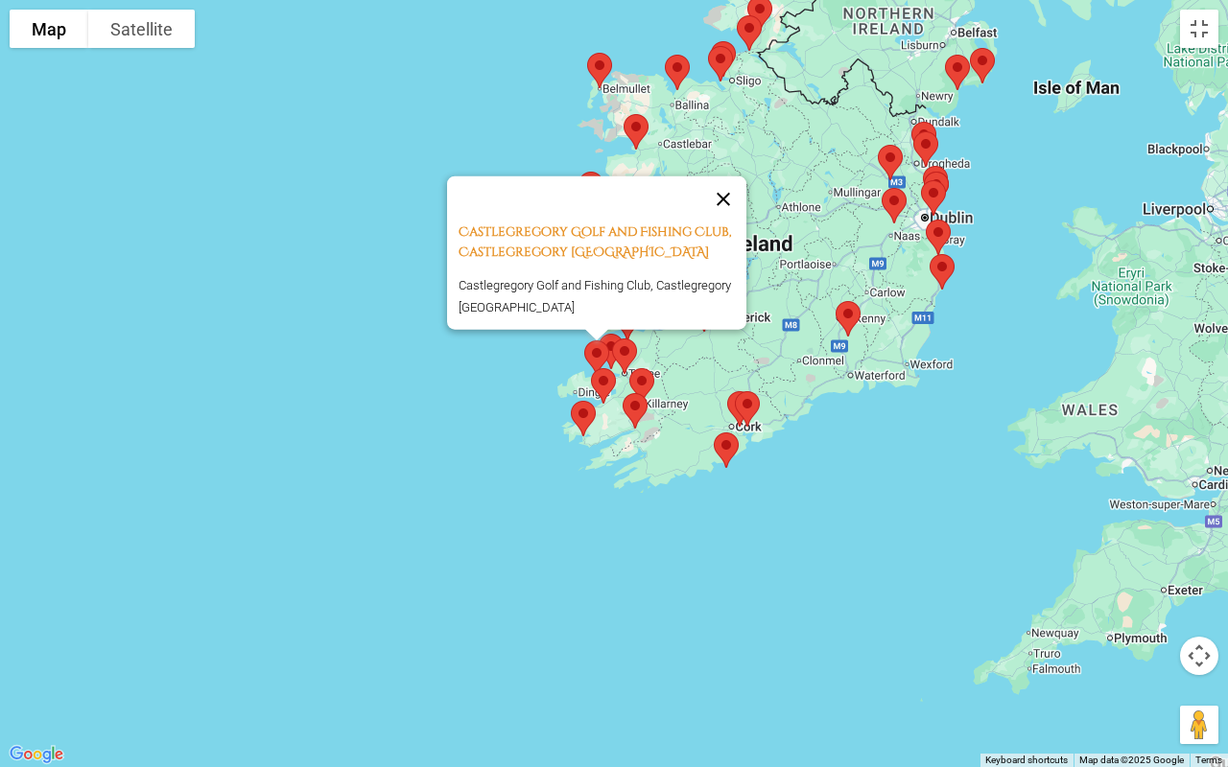
click at [726, 187] on button "Close" at bounding box center [723, 200] width 46 height 46
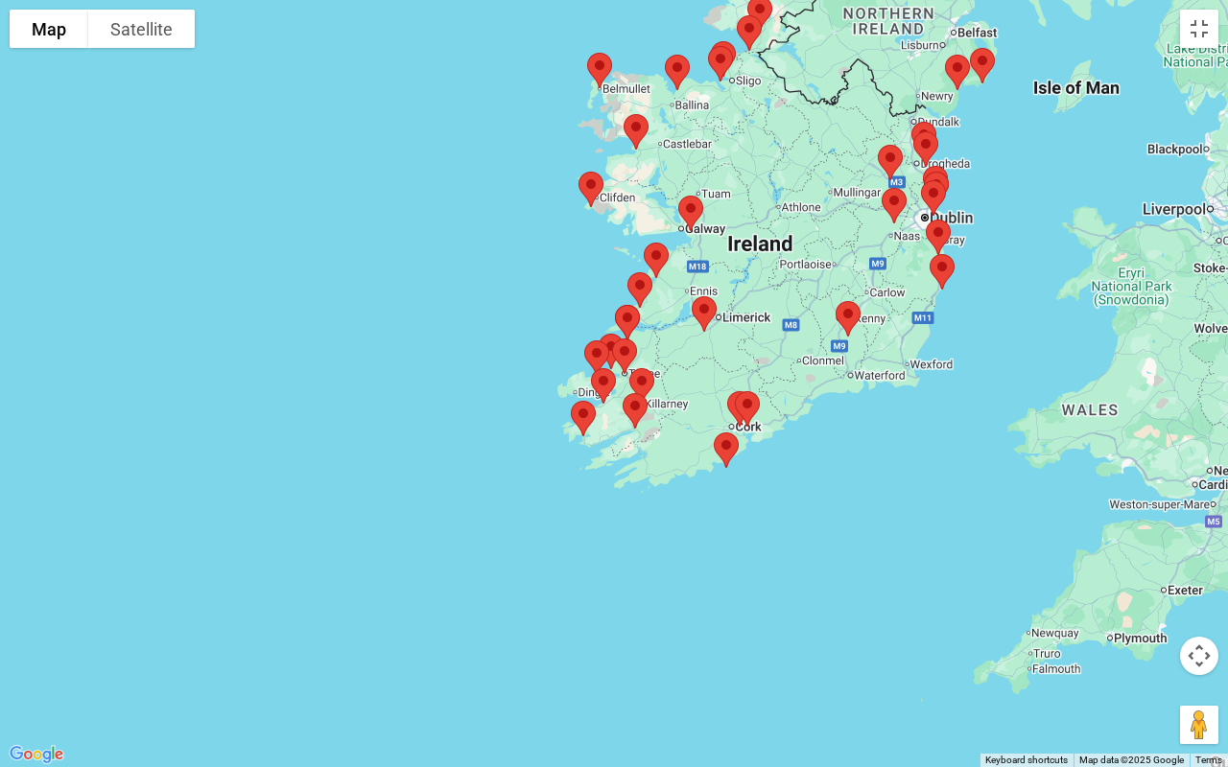
click at [626, 307] on img at bounding box center [627, 322] width 40 height 51
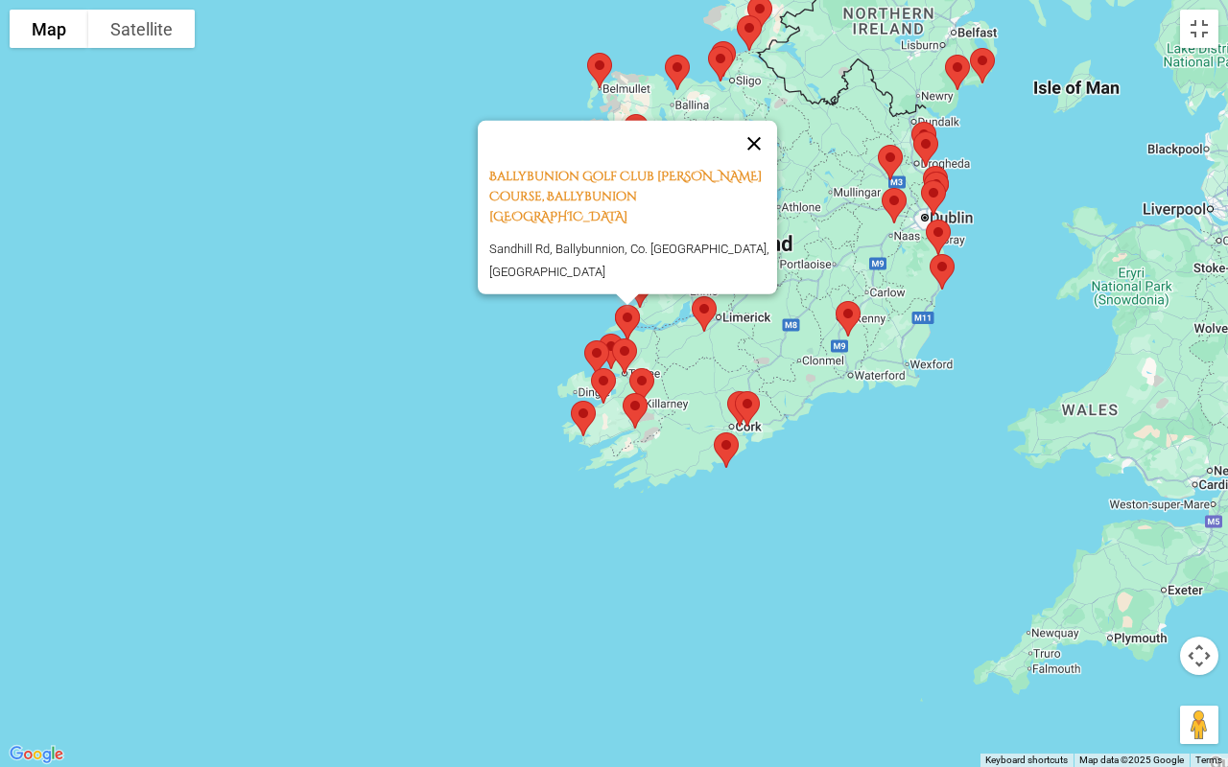
click at [761, 167] on button "Close" at bounding box center [754, 144] width 46 height 46
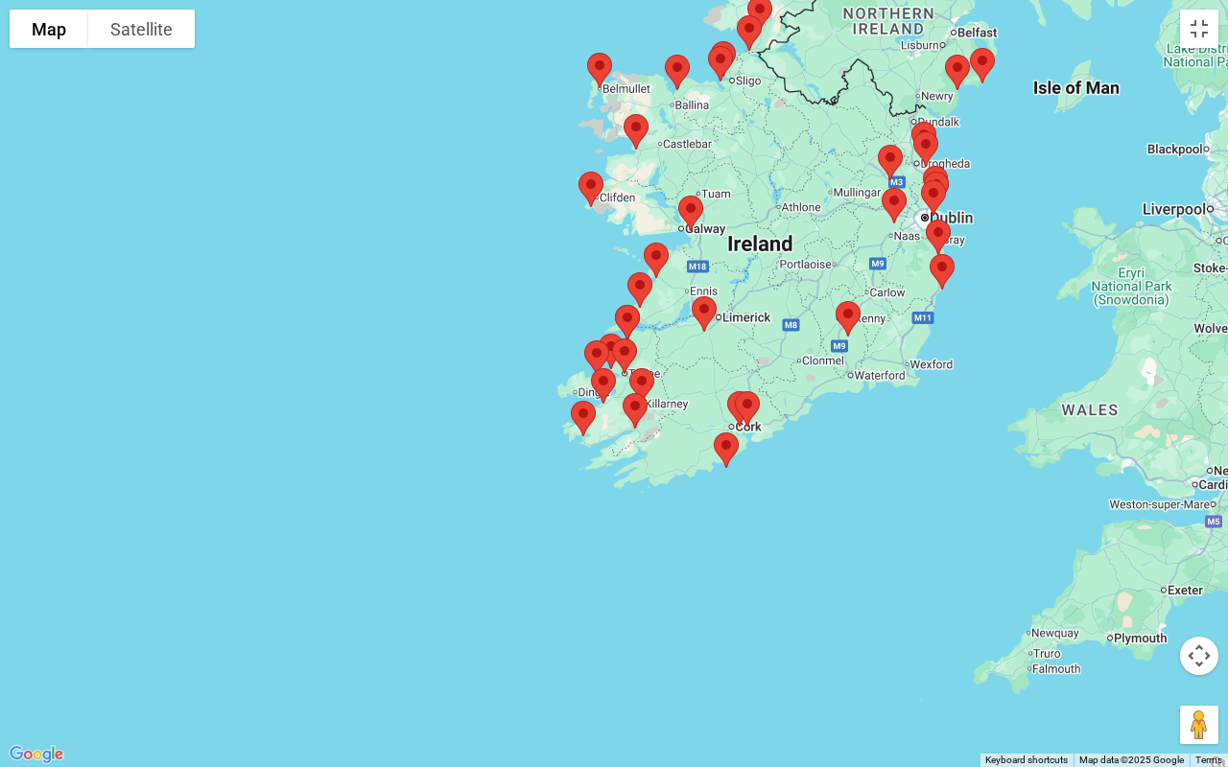
click at [707, 303] on img at bounding box center [704, 314] width 40 height 51
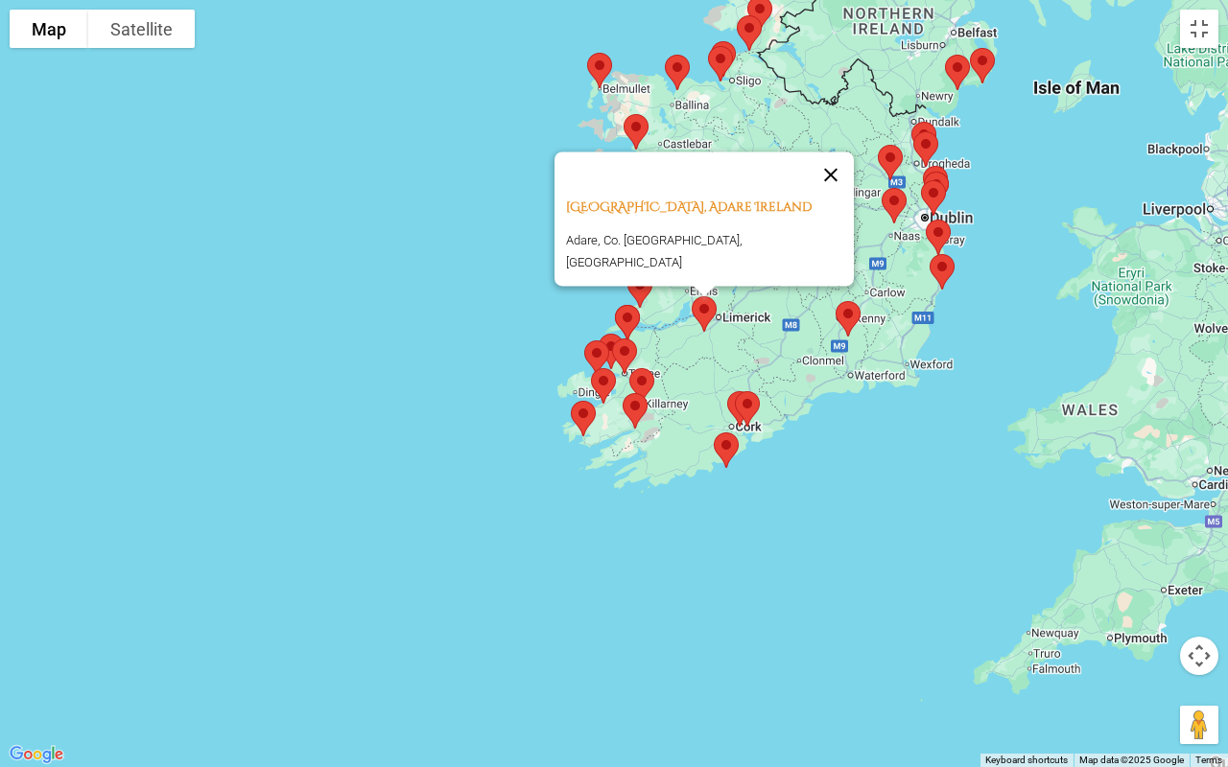
click at [808, 180] on button "Close" at bounding box center [831, 175] width 46 height 46
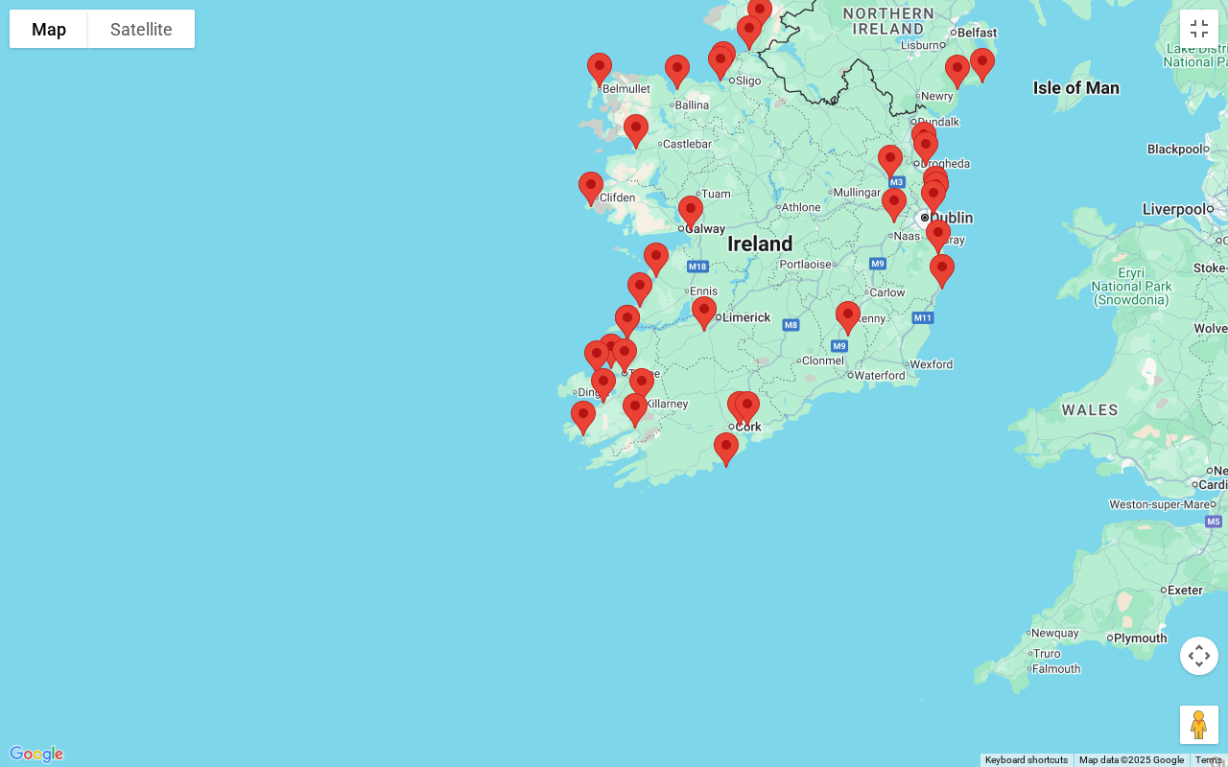
click at [641, 294] on img at bounding box center [640, 290] width 40 height 51
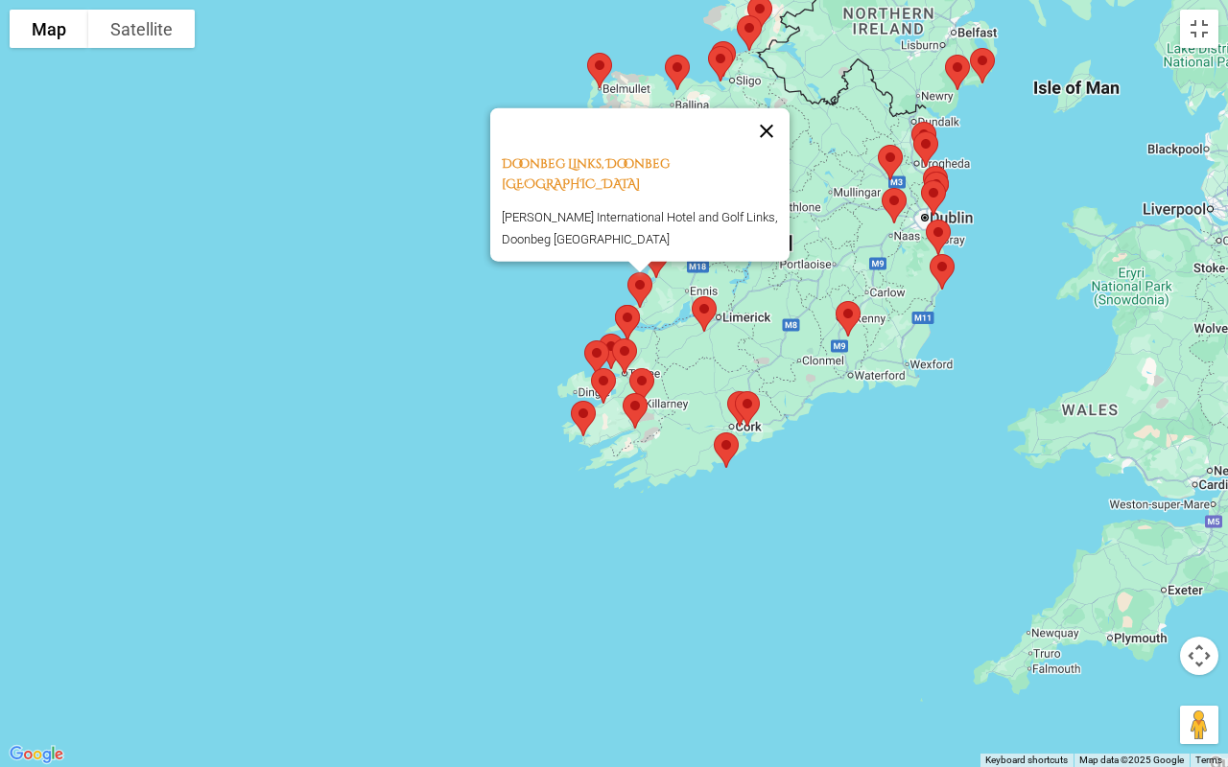
click at [775, 140] on button "Close" at bounding box center [766, 131] width 46 height 46
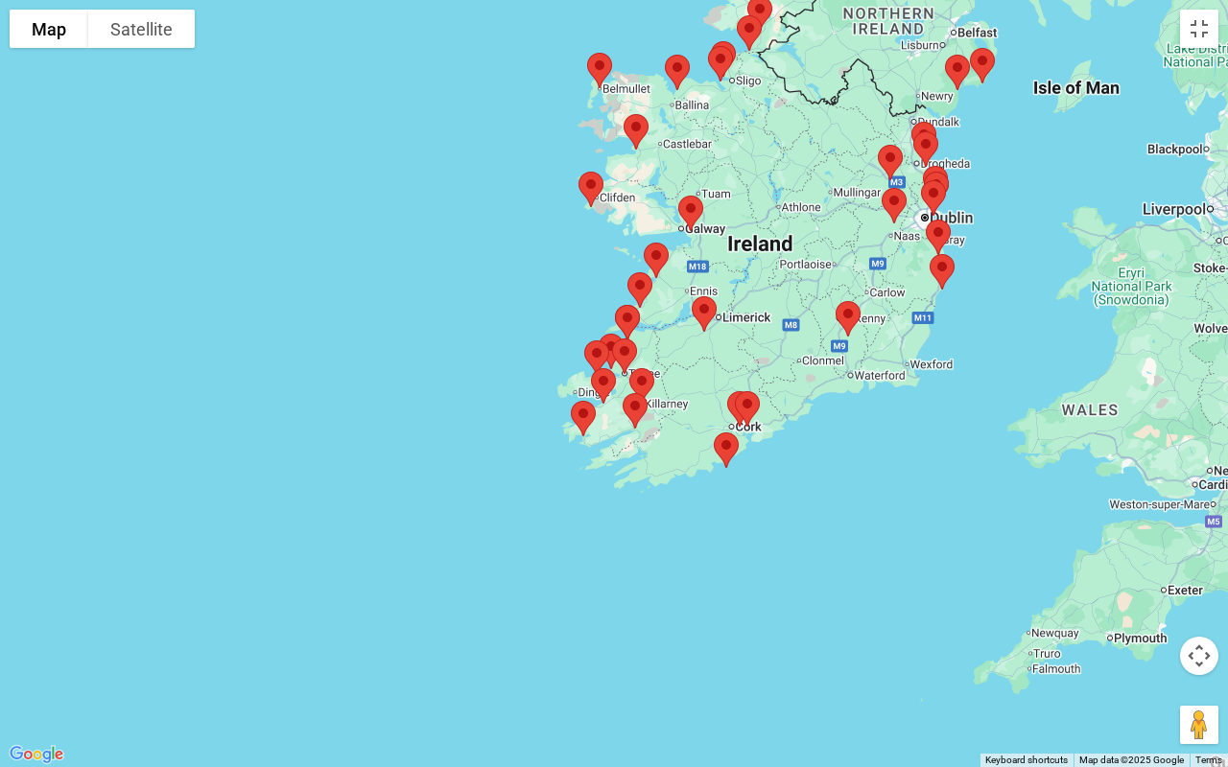
click at [653, 248] on img at bounding box center [656, 260] width 40 height 51
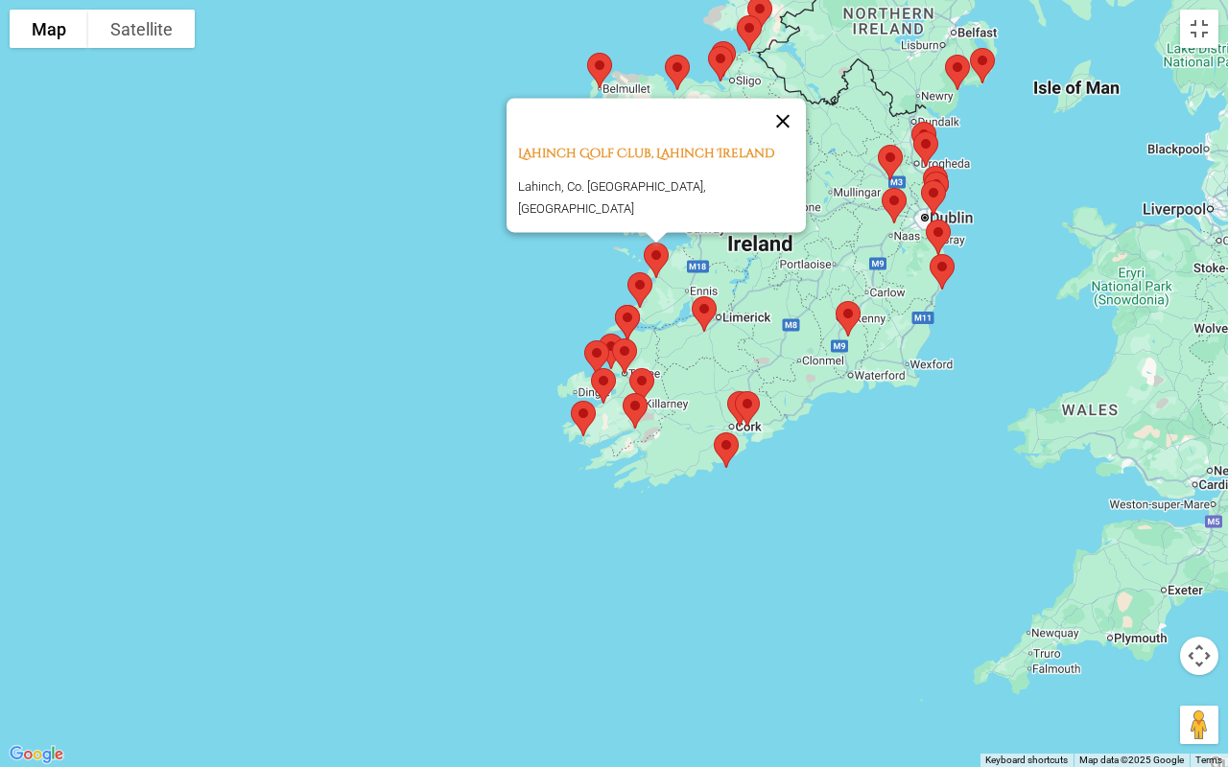
click at [773, 129] on button "Close" at bounding box center [783, 121] width 46 height 46
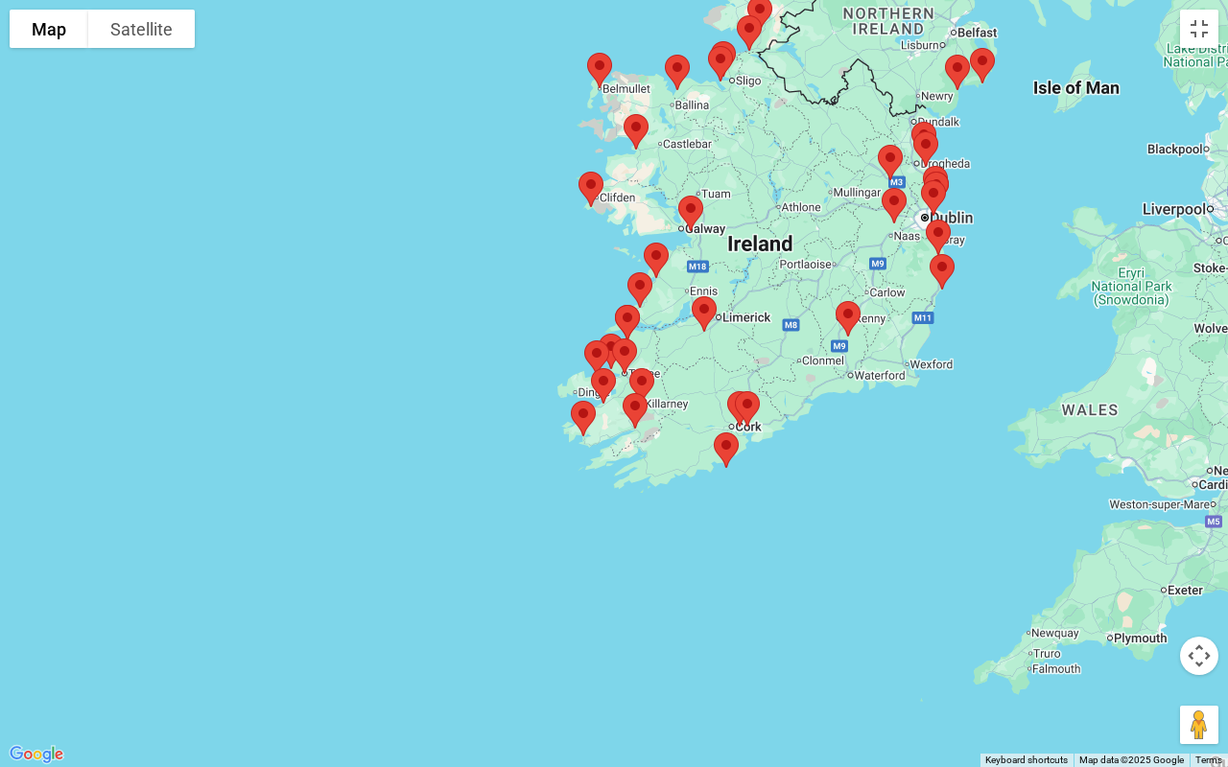
click at [693, 205] on img at bounding box center [691, 213] width 40 height 51
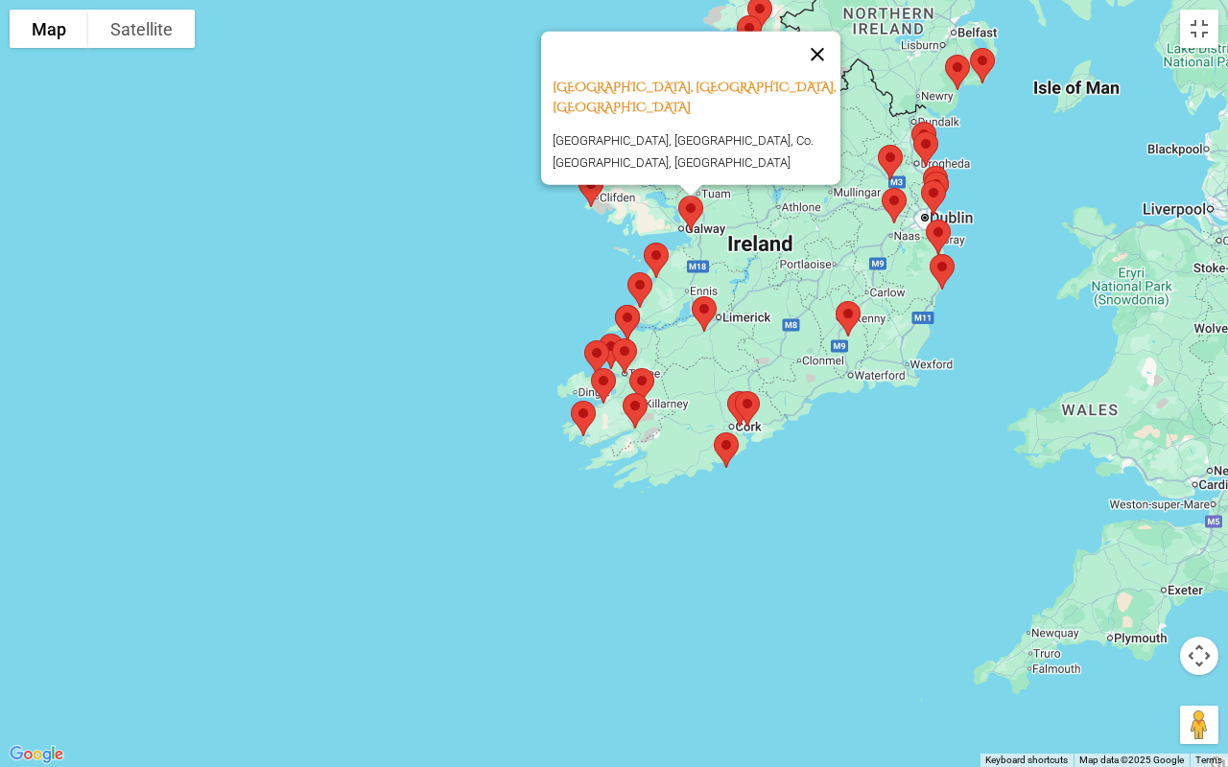
click at [823, 78] on button "Close" at bounding box center [817, 55] width 46 height 46
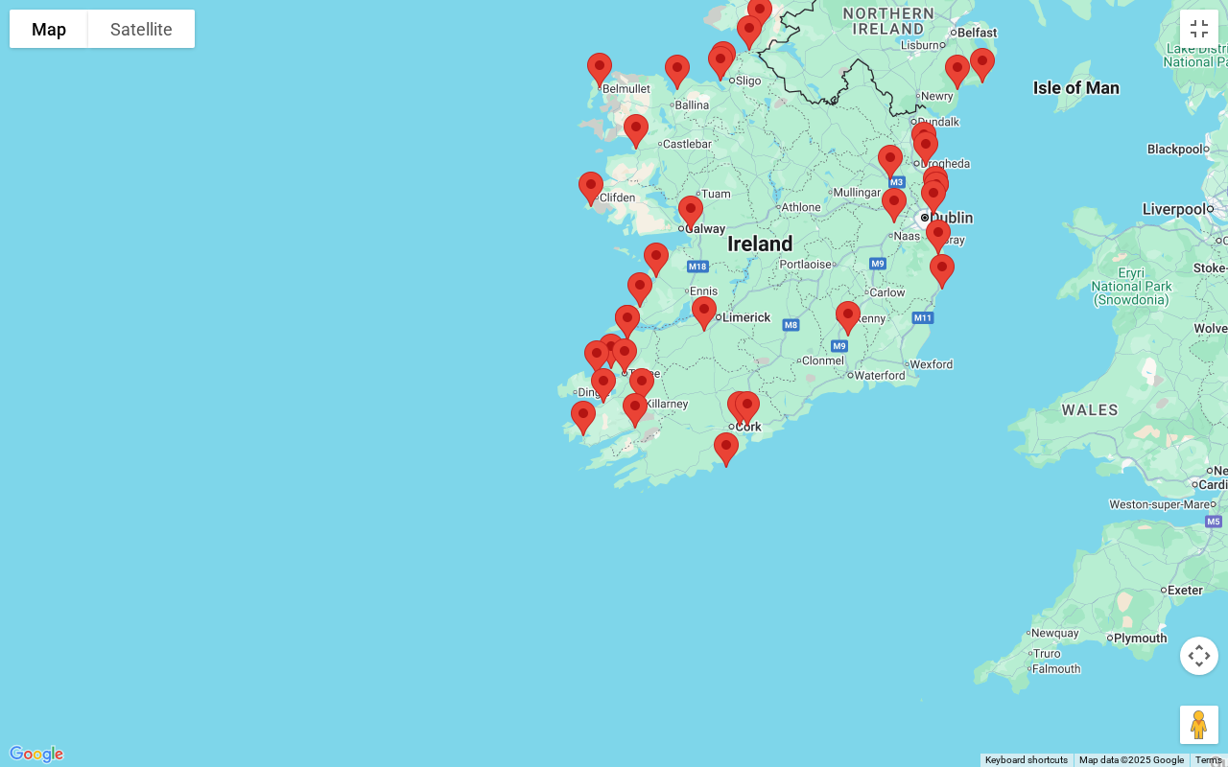
click at [596, 180] on img at bounding box center [591, 189] width 40 height 51
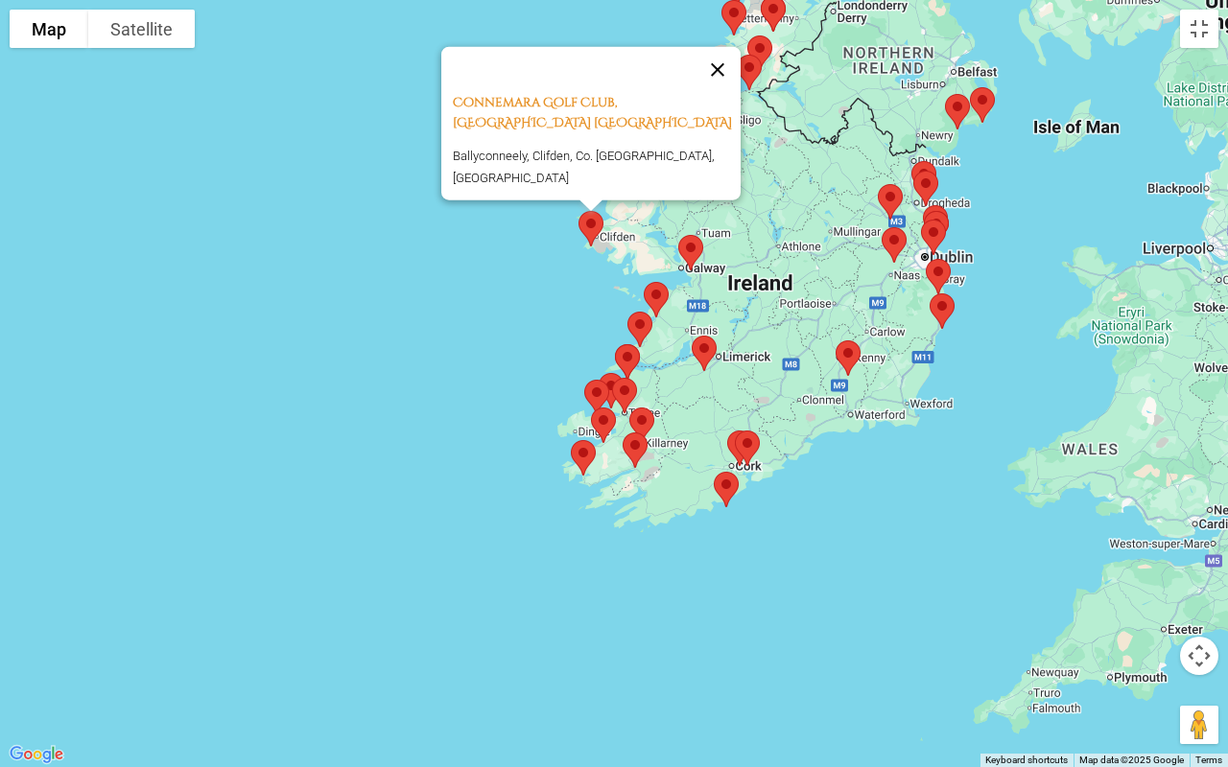
click at [725, 82] on button "Close" at bounding box center [717, 70] width 46 height 46
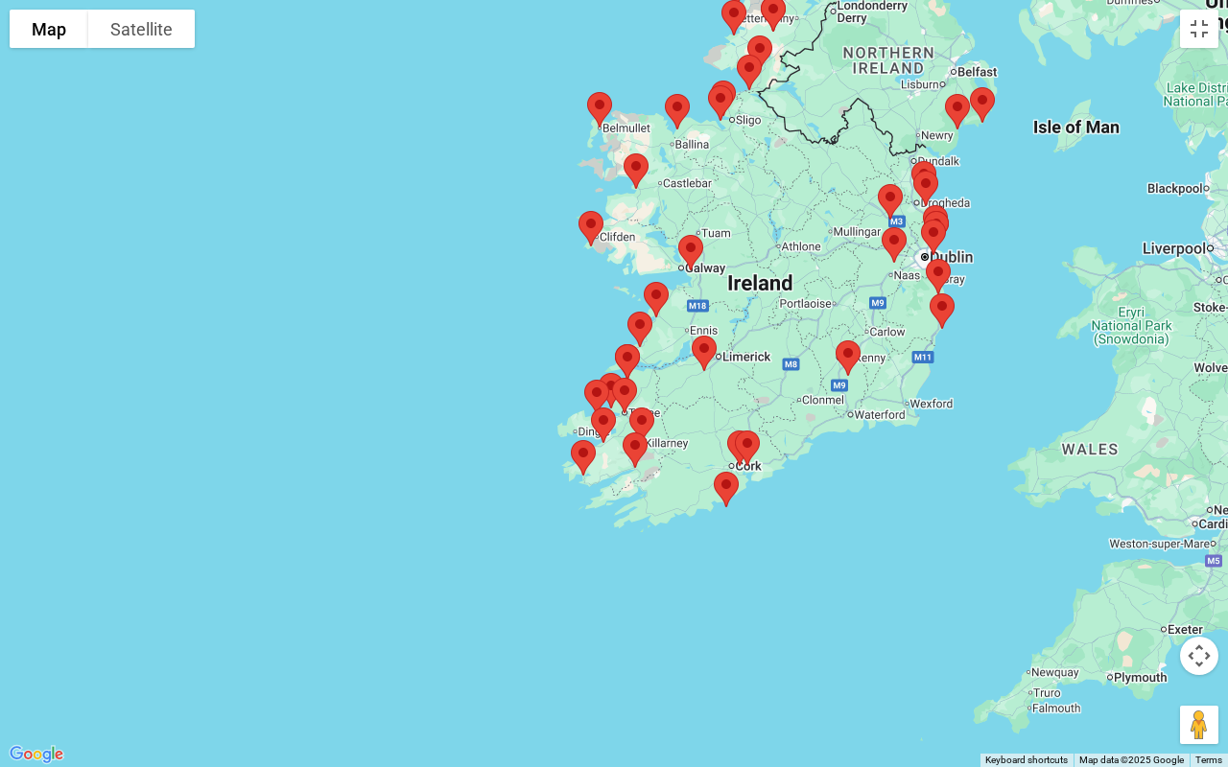
click at [632, 155] on img at bounding box center [636, 171] width 40 height 51
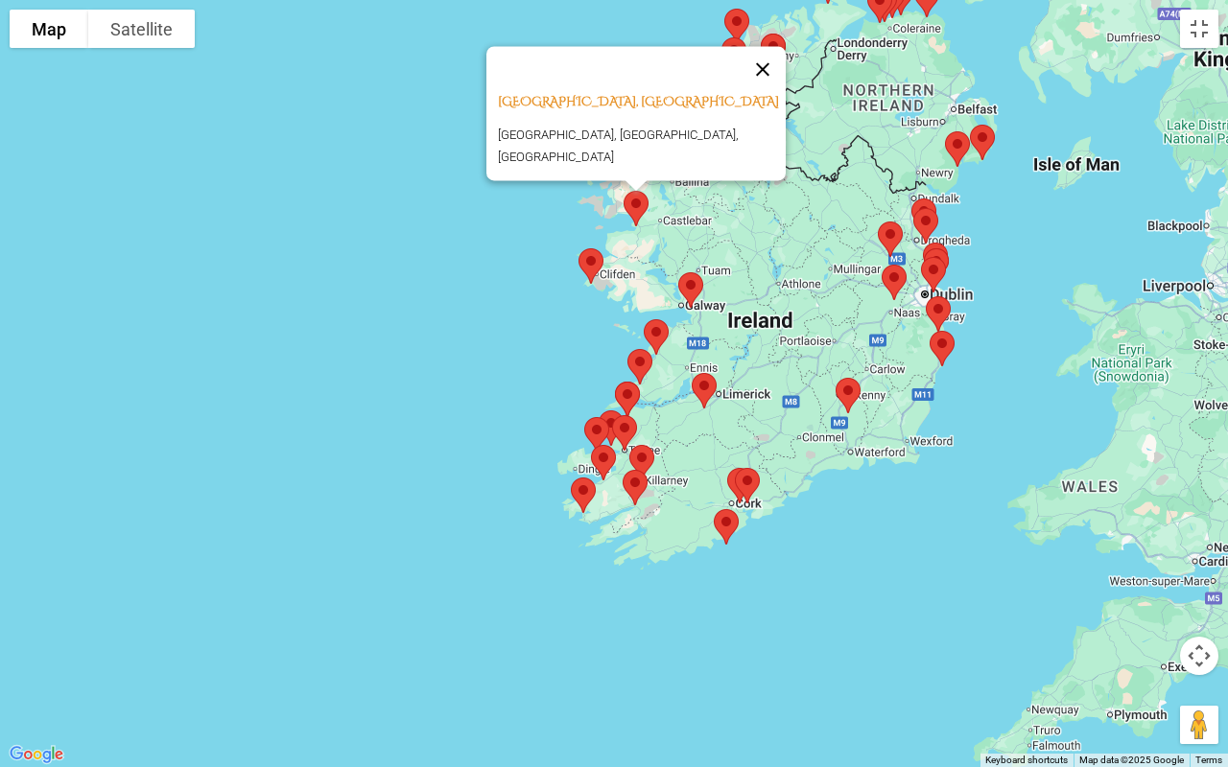
click at [762, 71] on button "Close" at bounding box center [763, 69] width 46 height 46
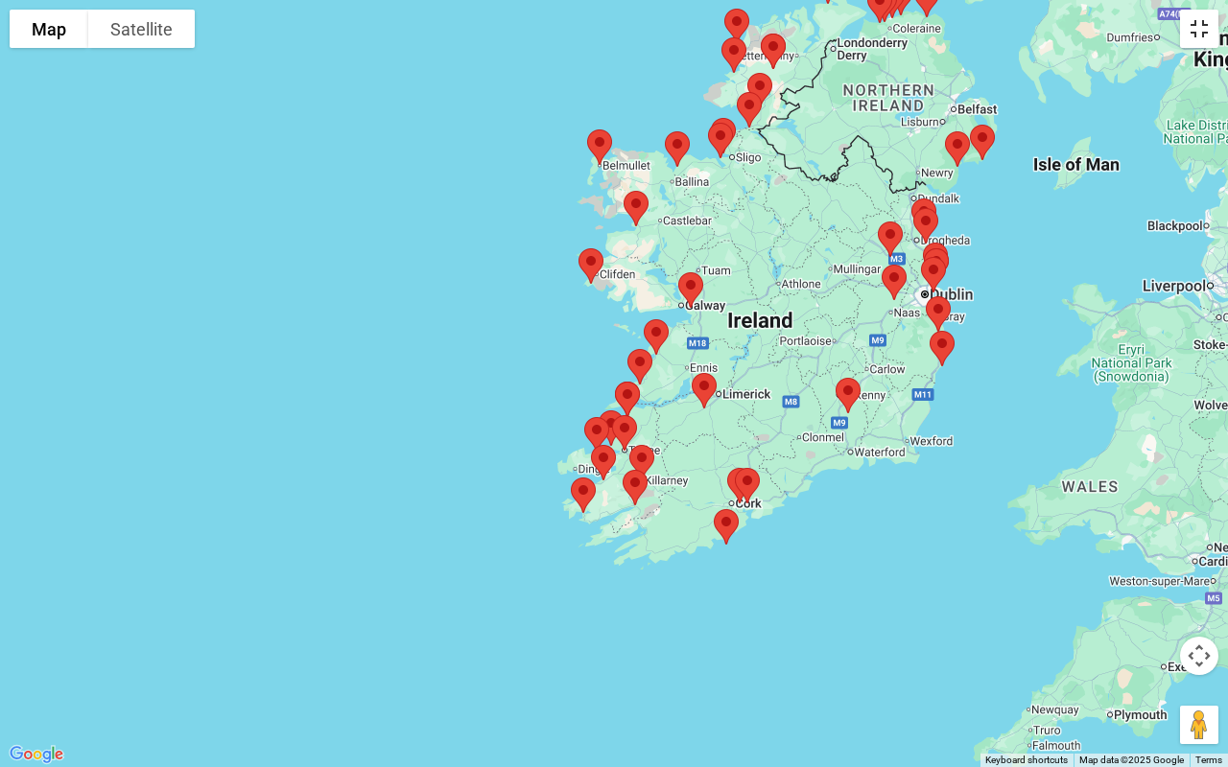
click at [1197, 46] on button "Toggle fullscreen view" at bounding box center [1199, 29] width 38 height 38
